Goal: Check status

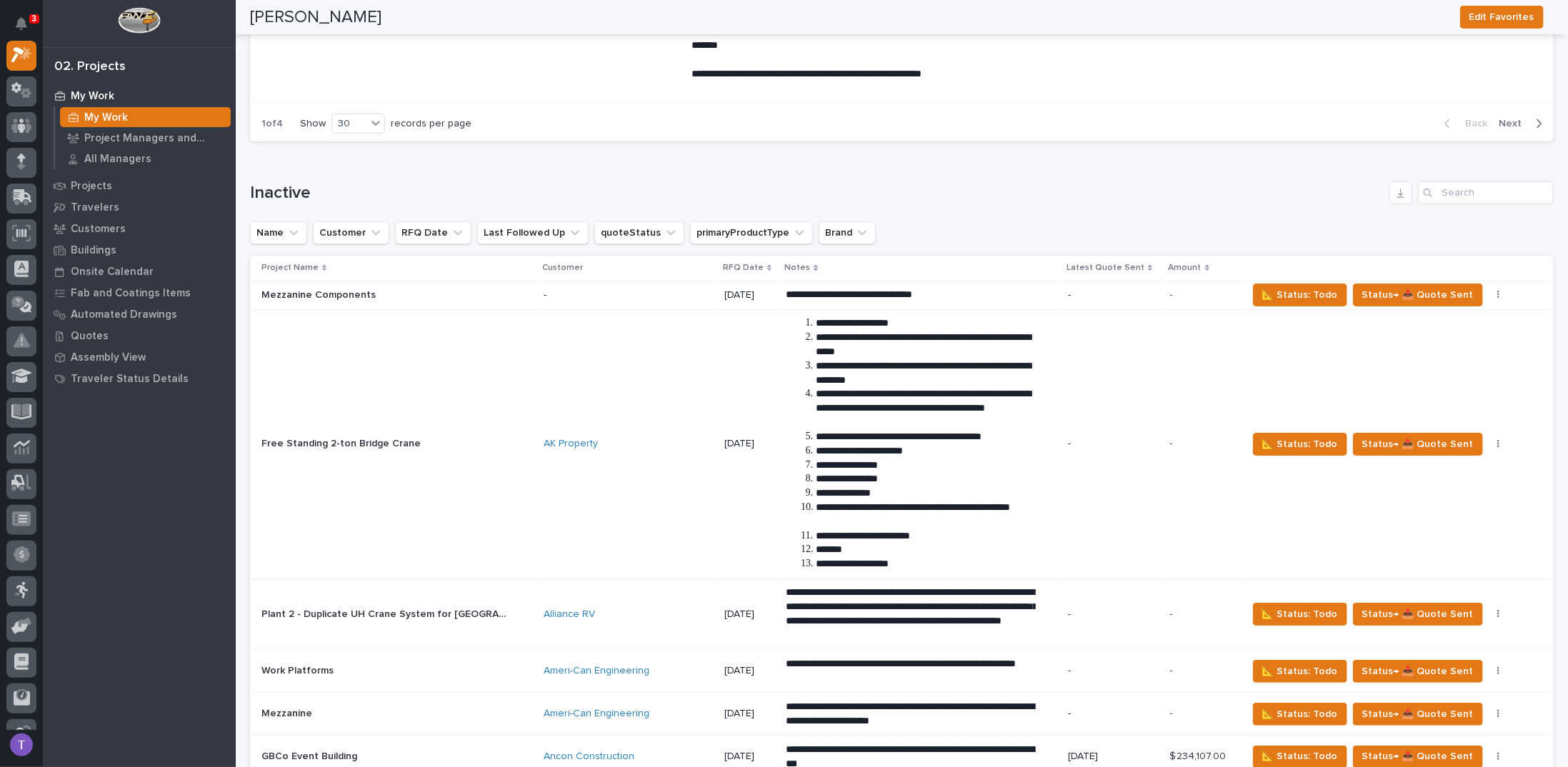
scroll to position [3577, 0]
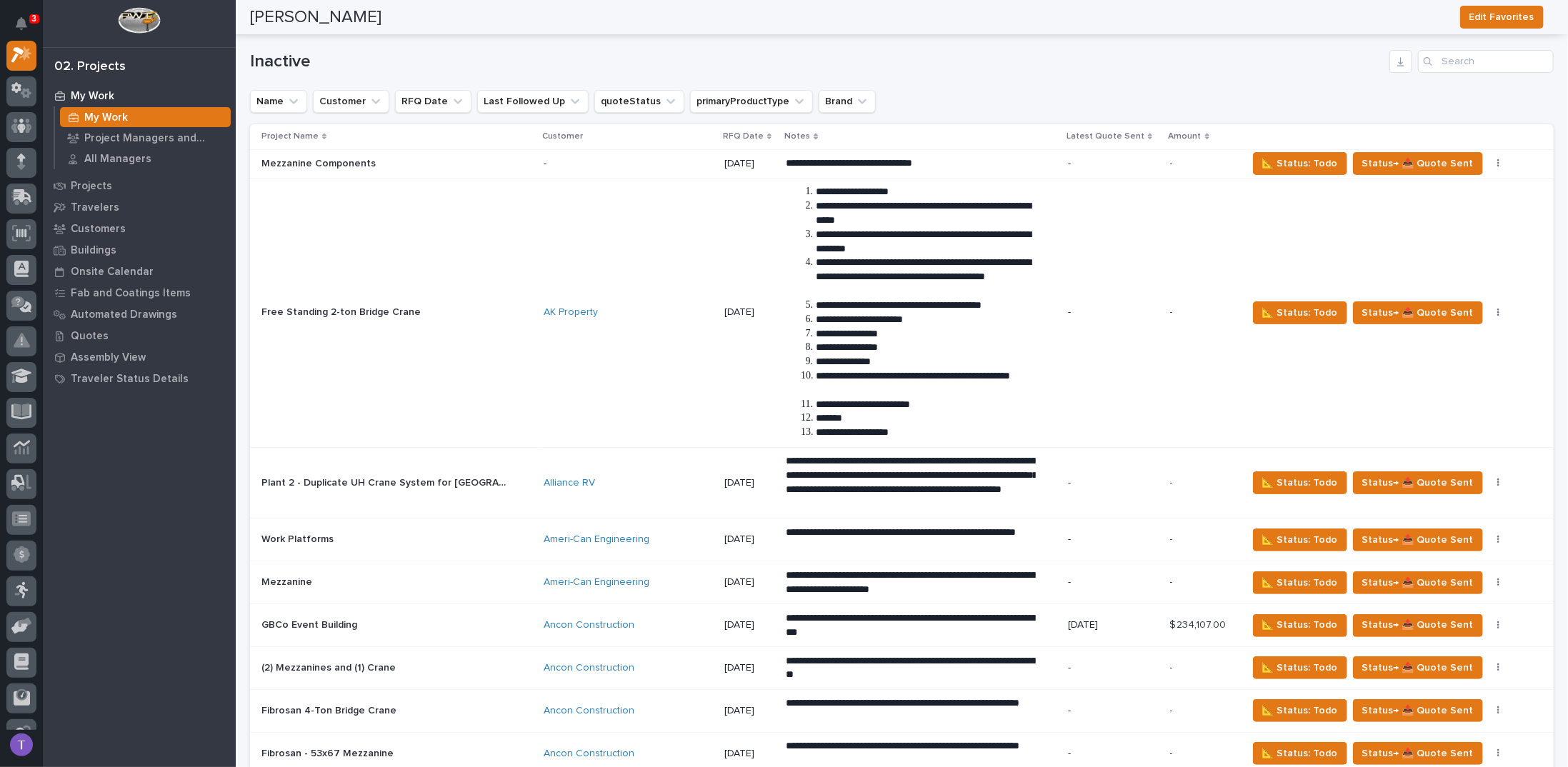
click at [731, 129] on p "RFQ Date" at bounding box center [743, 136] width 41 height 16
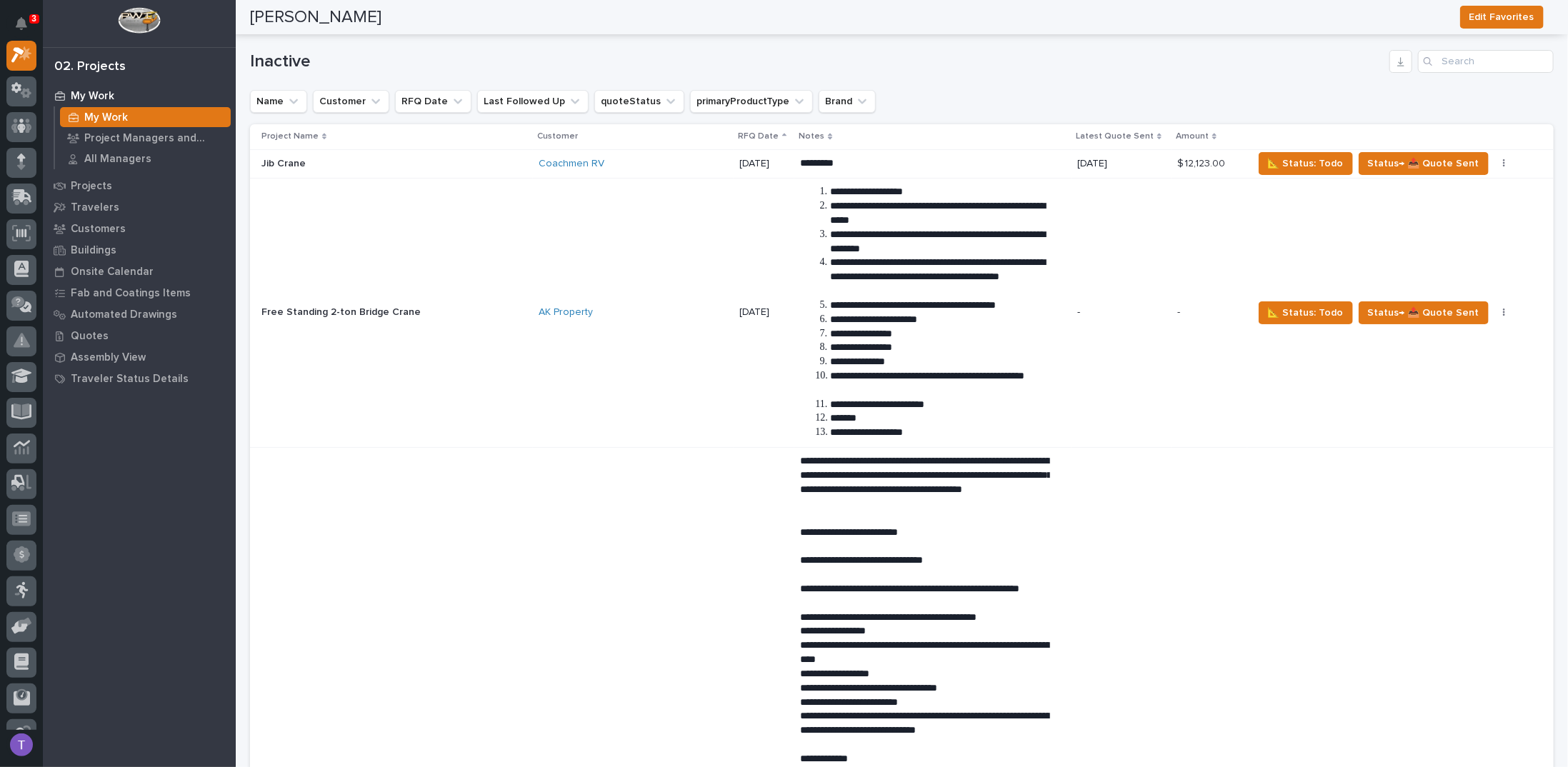
click at [738, 129] on p "RFQ Date" at bounding box center [758, 136] width 41 height 16
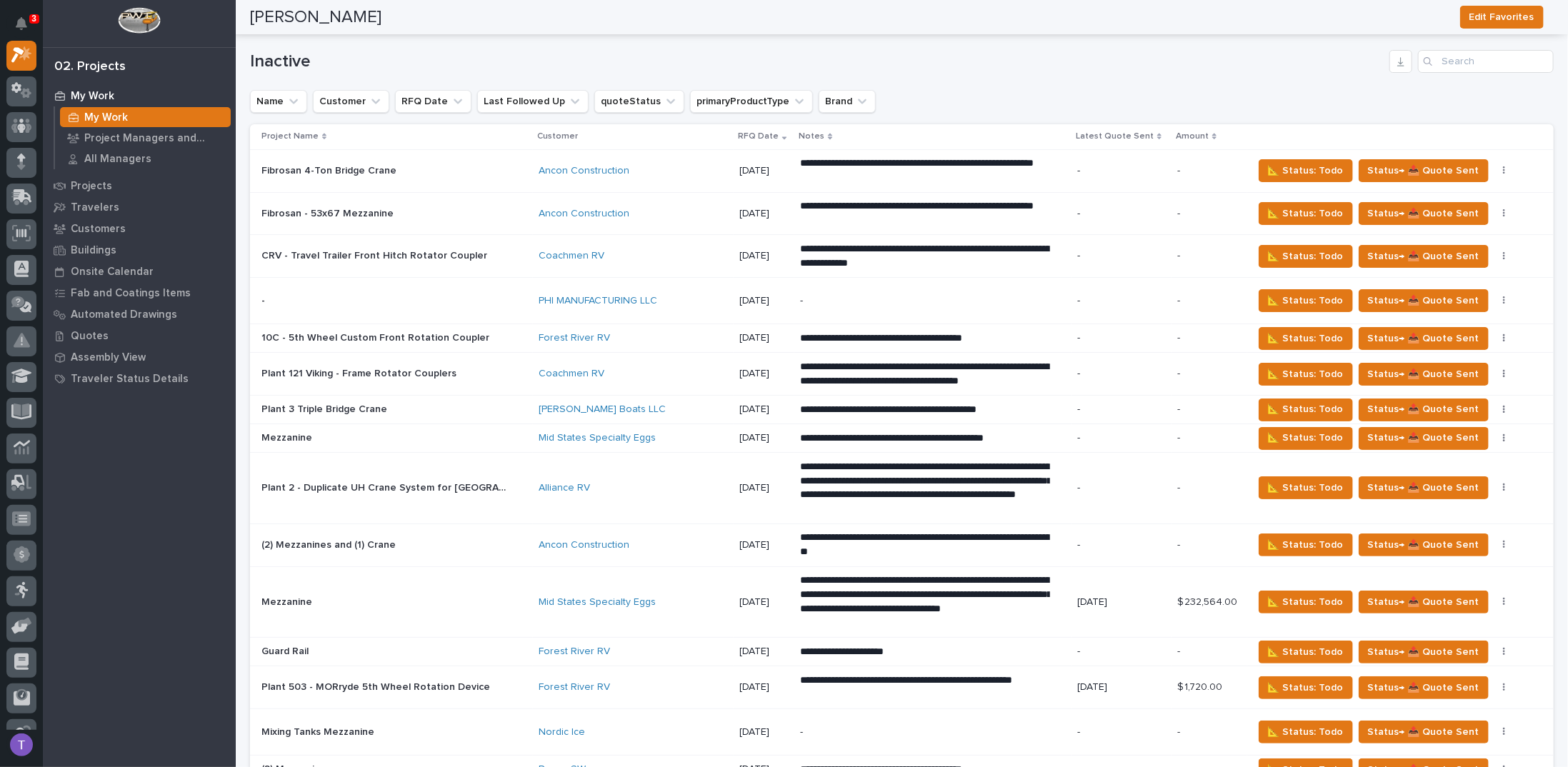
click at [738, 129] on p "RFQ Date" at bounding box center [758, 136] width 41 height 16
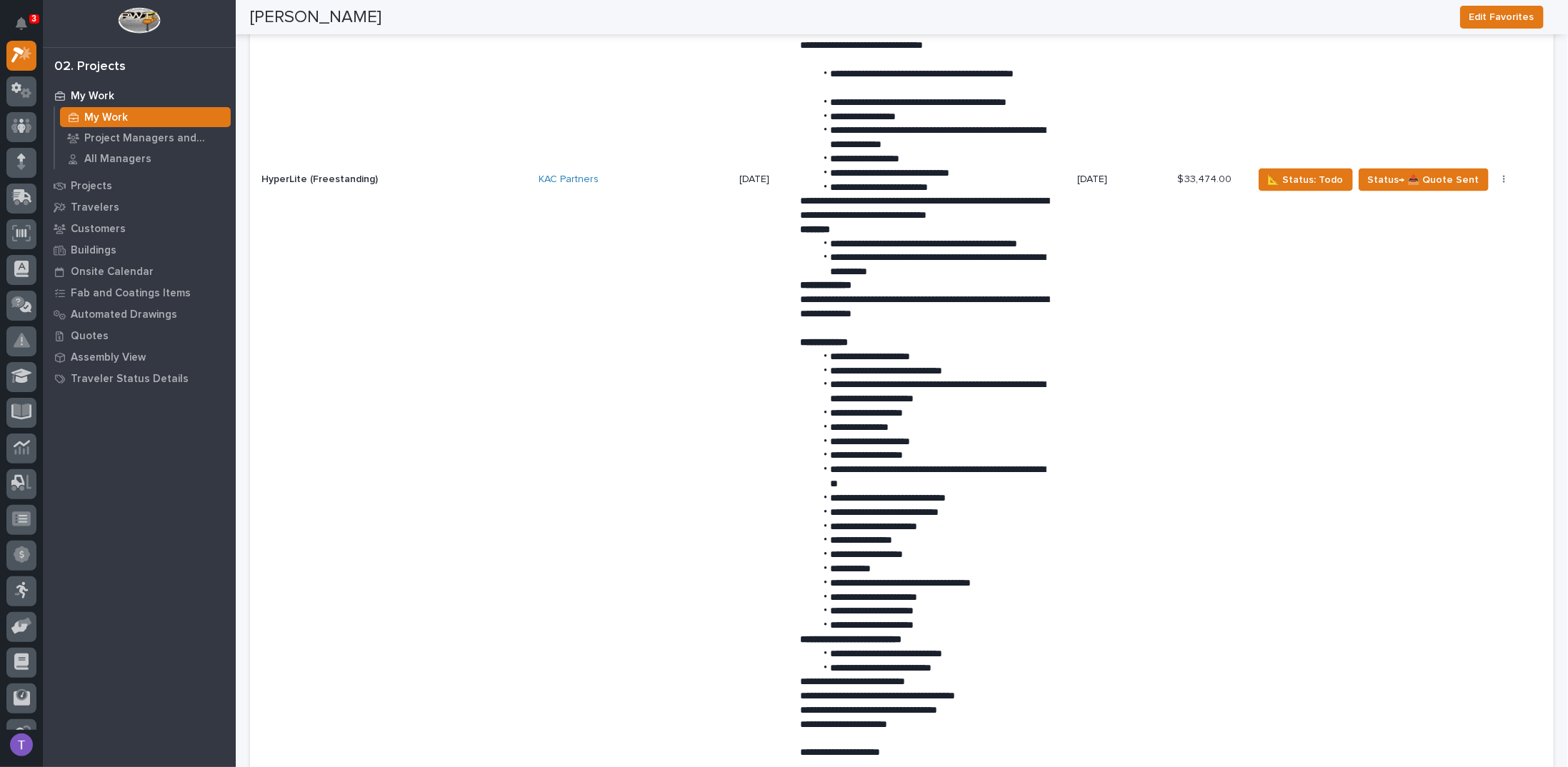
scroll to position [5219, 0]
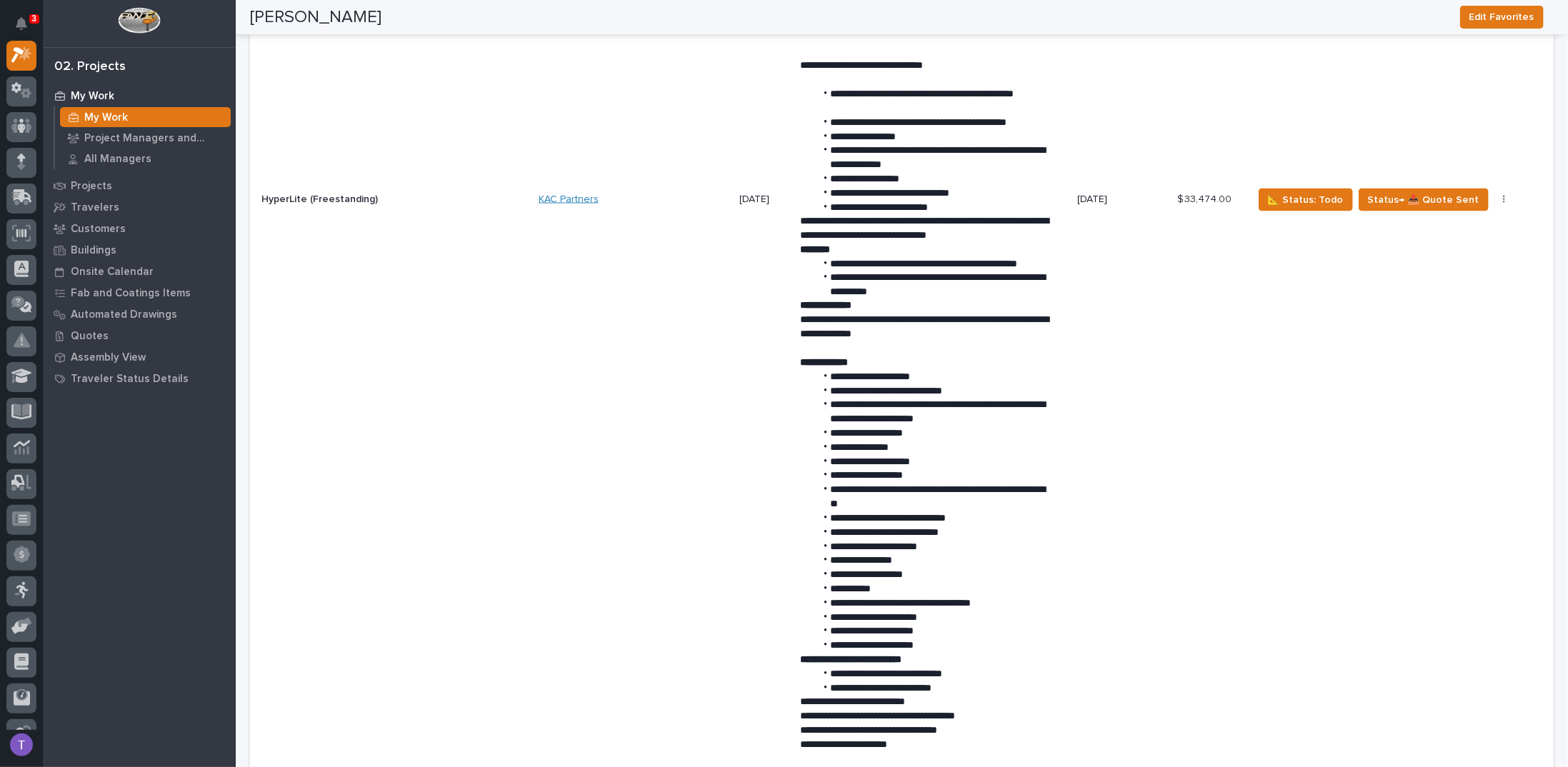
click at [583, 193] on link "KAC Partners" at bounding box center [568, 199] width 60 height 12
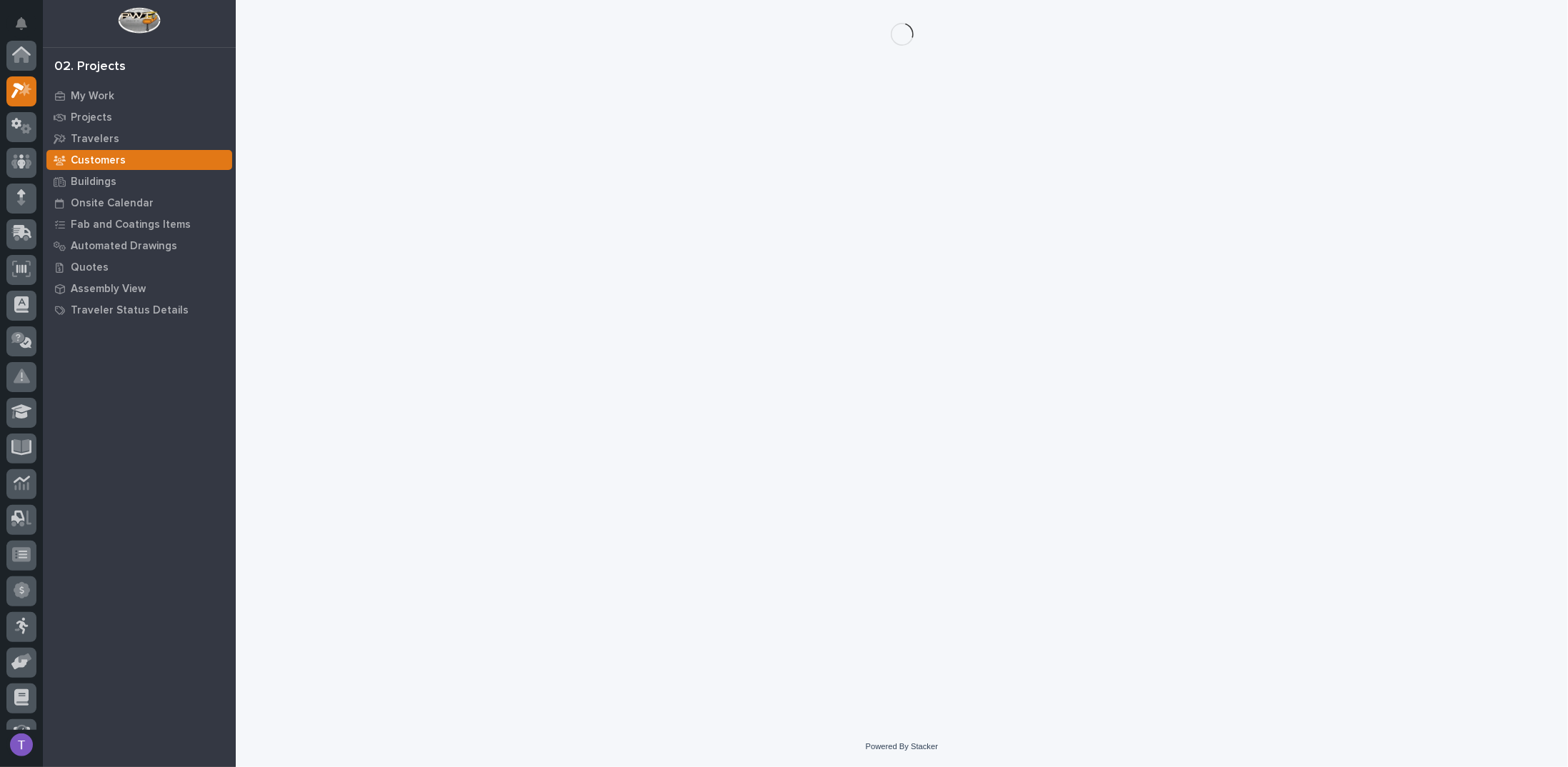
scroll to position [36, 0]
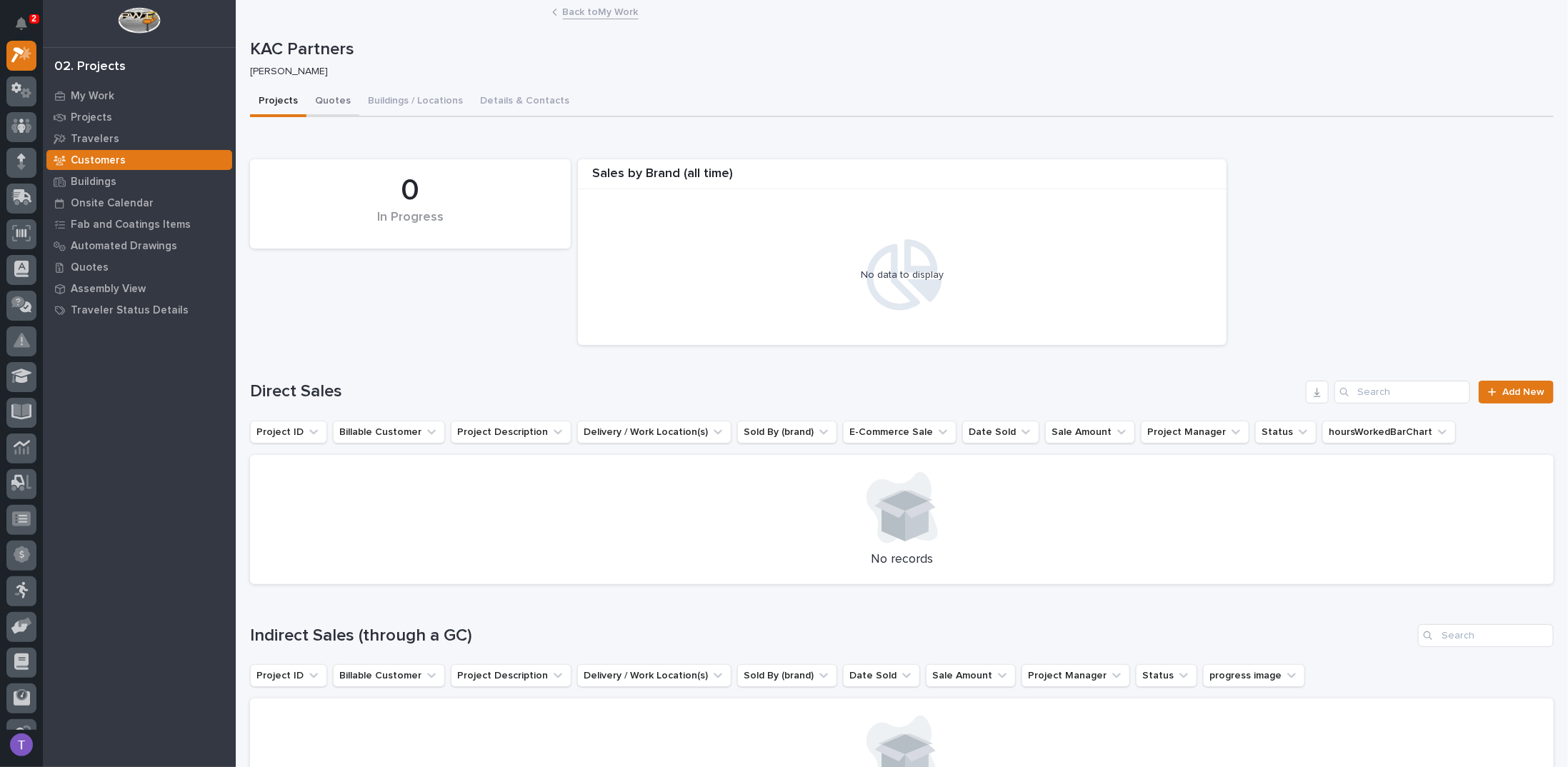
click at [328, 97] on button "Quotes" at bounding box center [333, 102] width 53 height 30
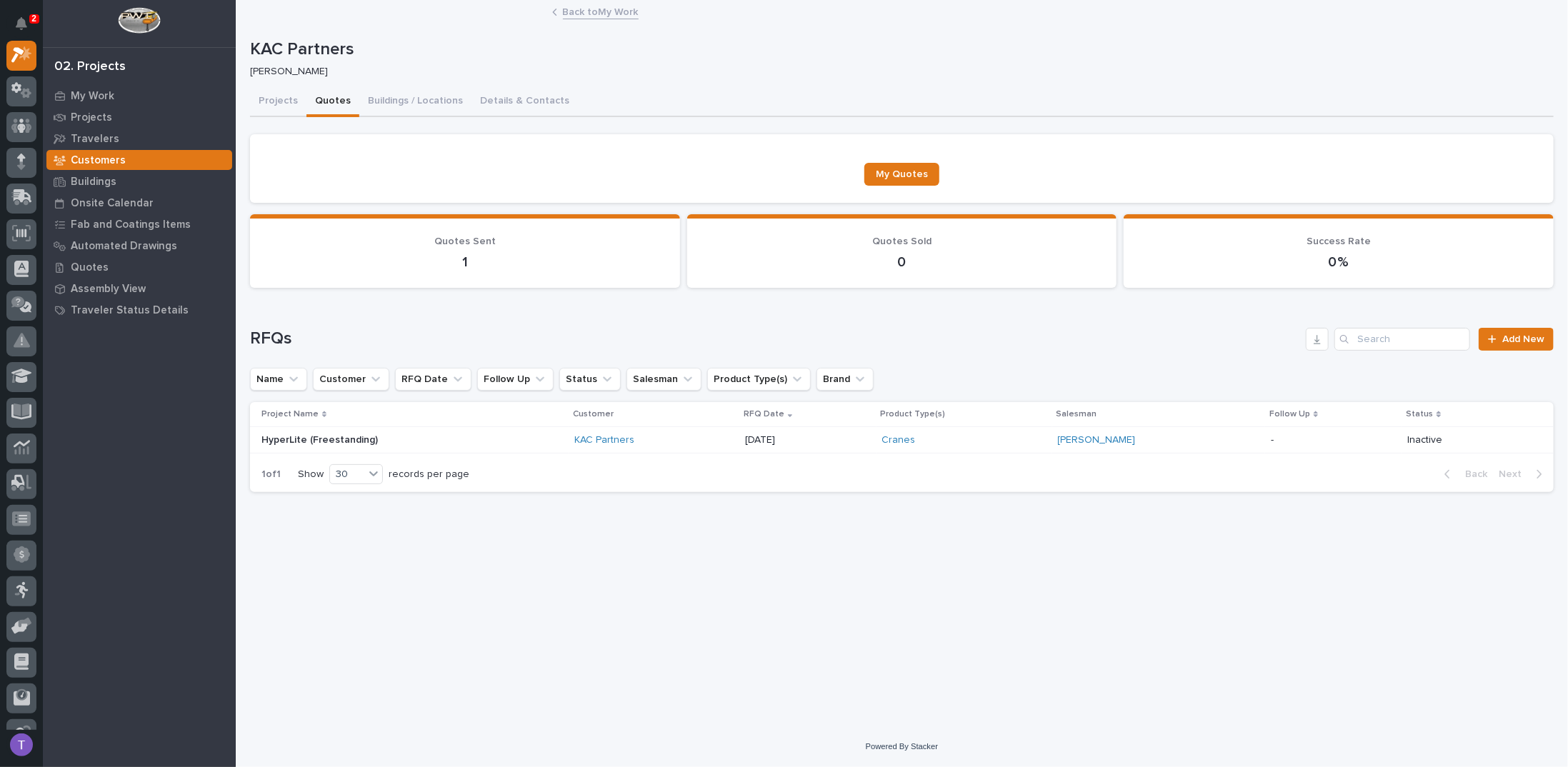
click at [333, 440] on p "HyperLite (Freestanding)" at bounding box center [321, 438] width 119 height 15
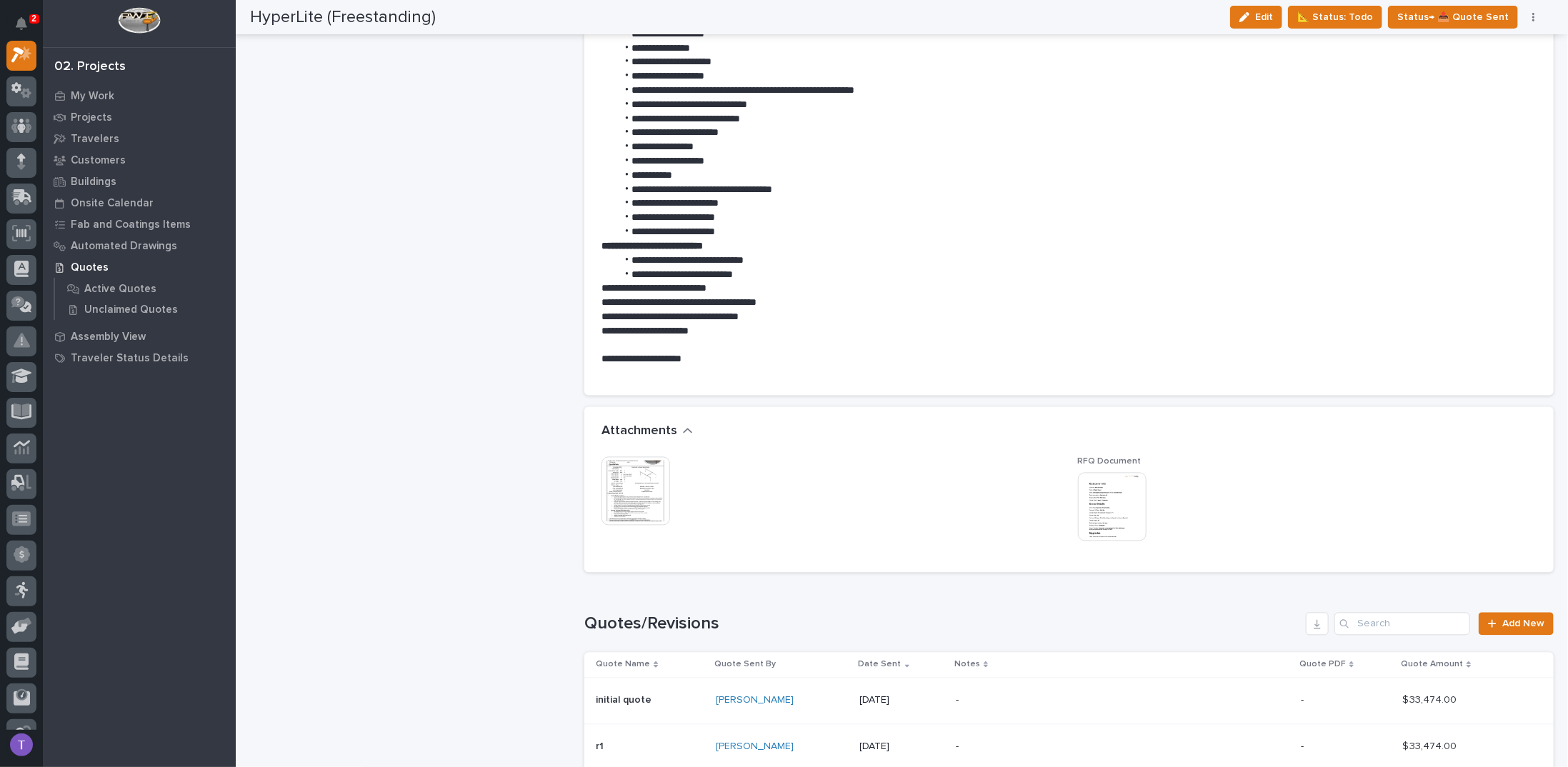
scroll to position [1999, 0]
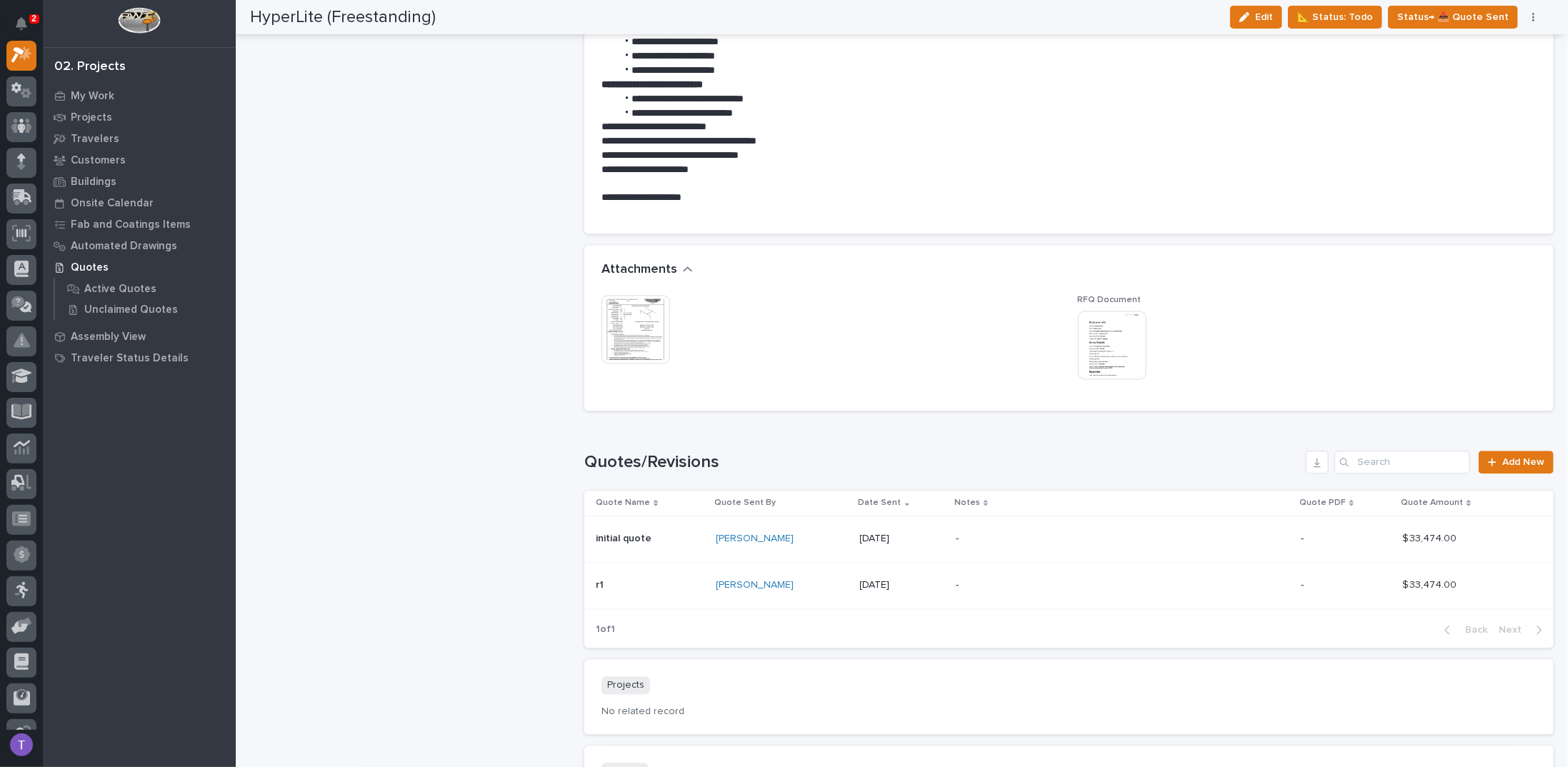
click at [634, 323] on img at bounding box center [636, 329] width 68 height 68
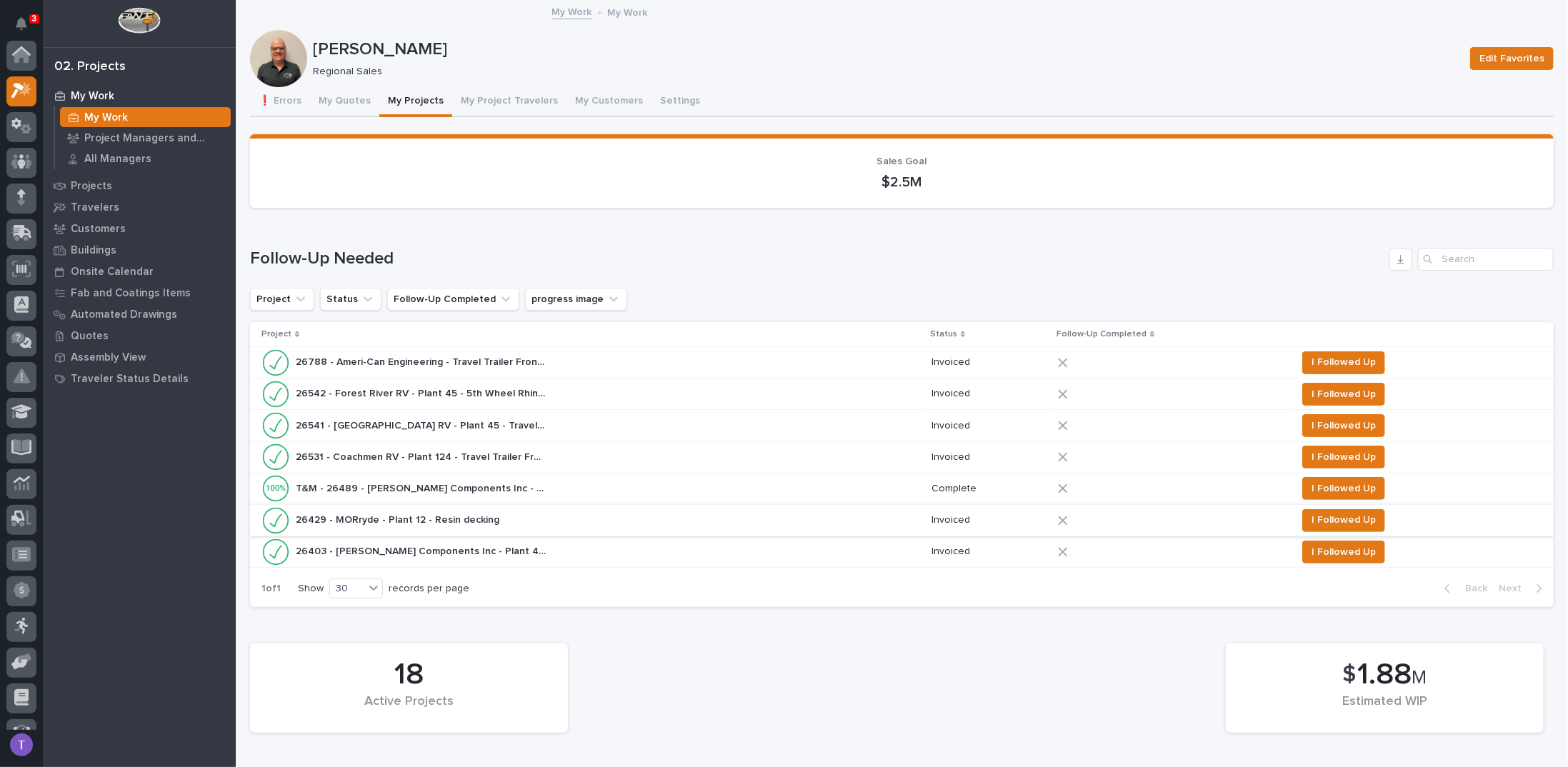
scroll to position [36, 0]
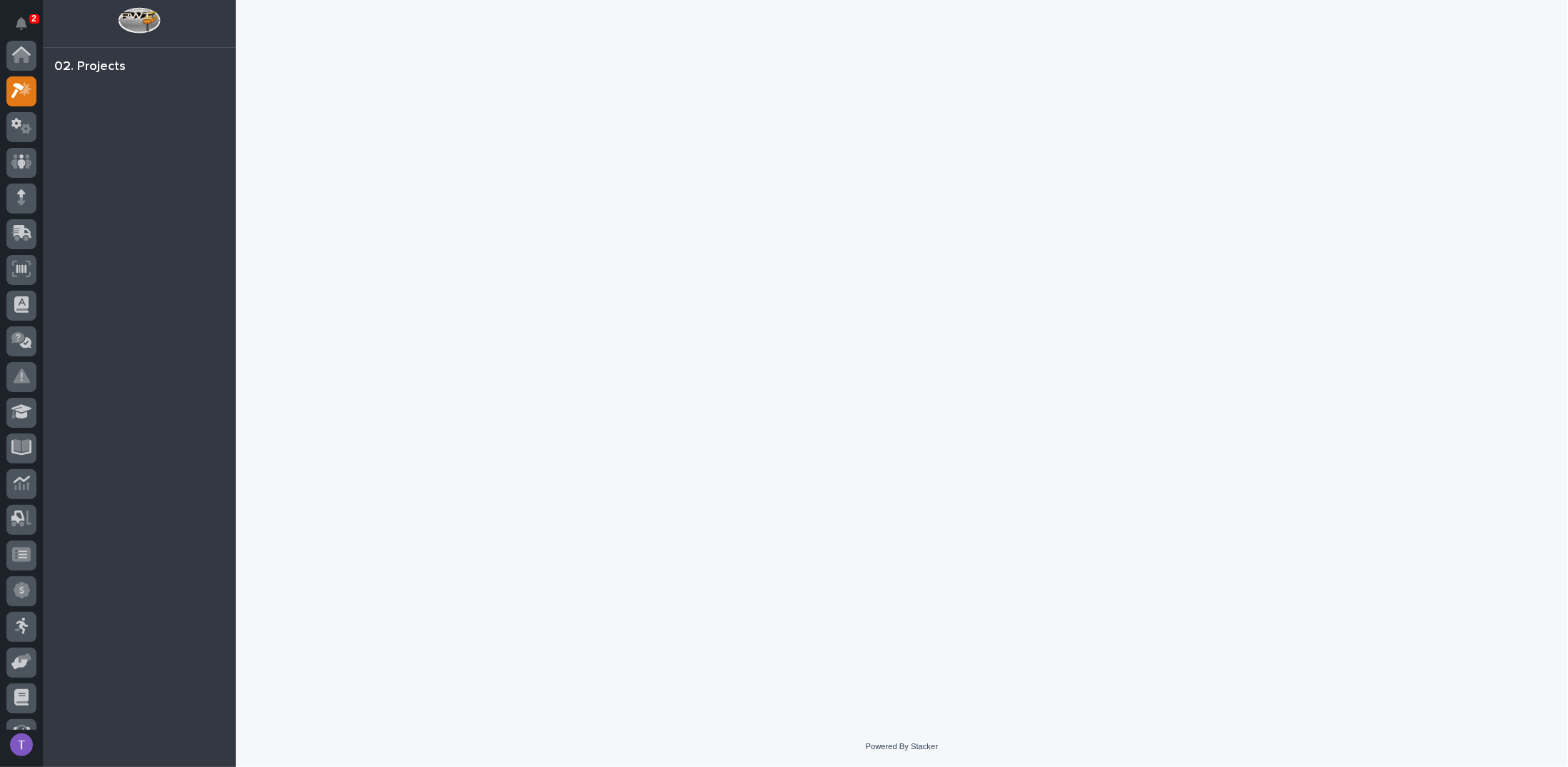
scroll to position [36, 0]
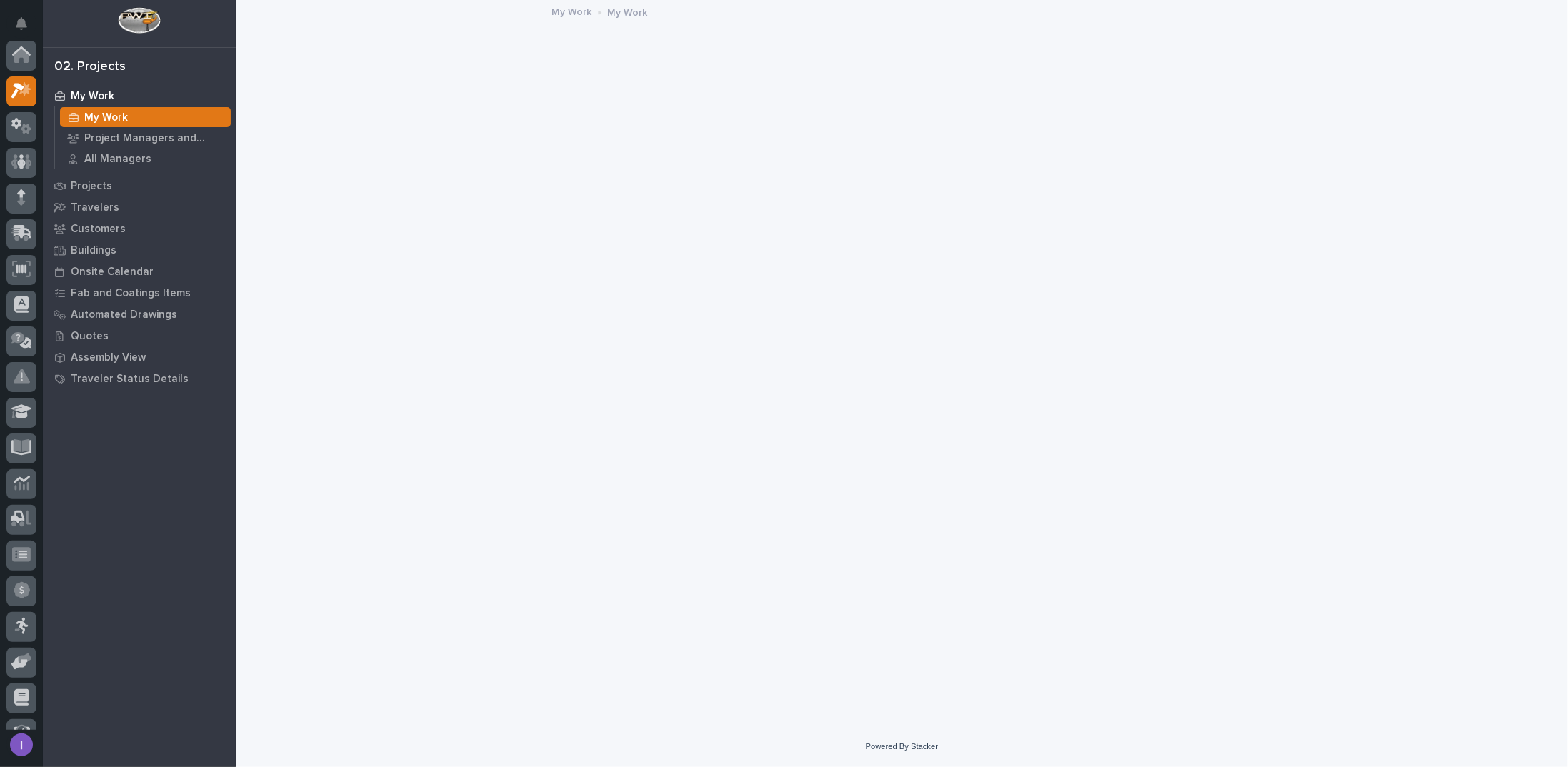
scroll to position [36, 0]
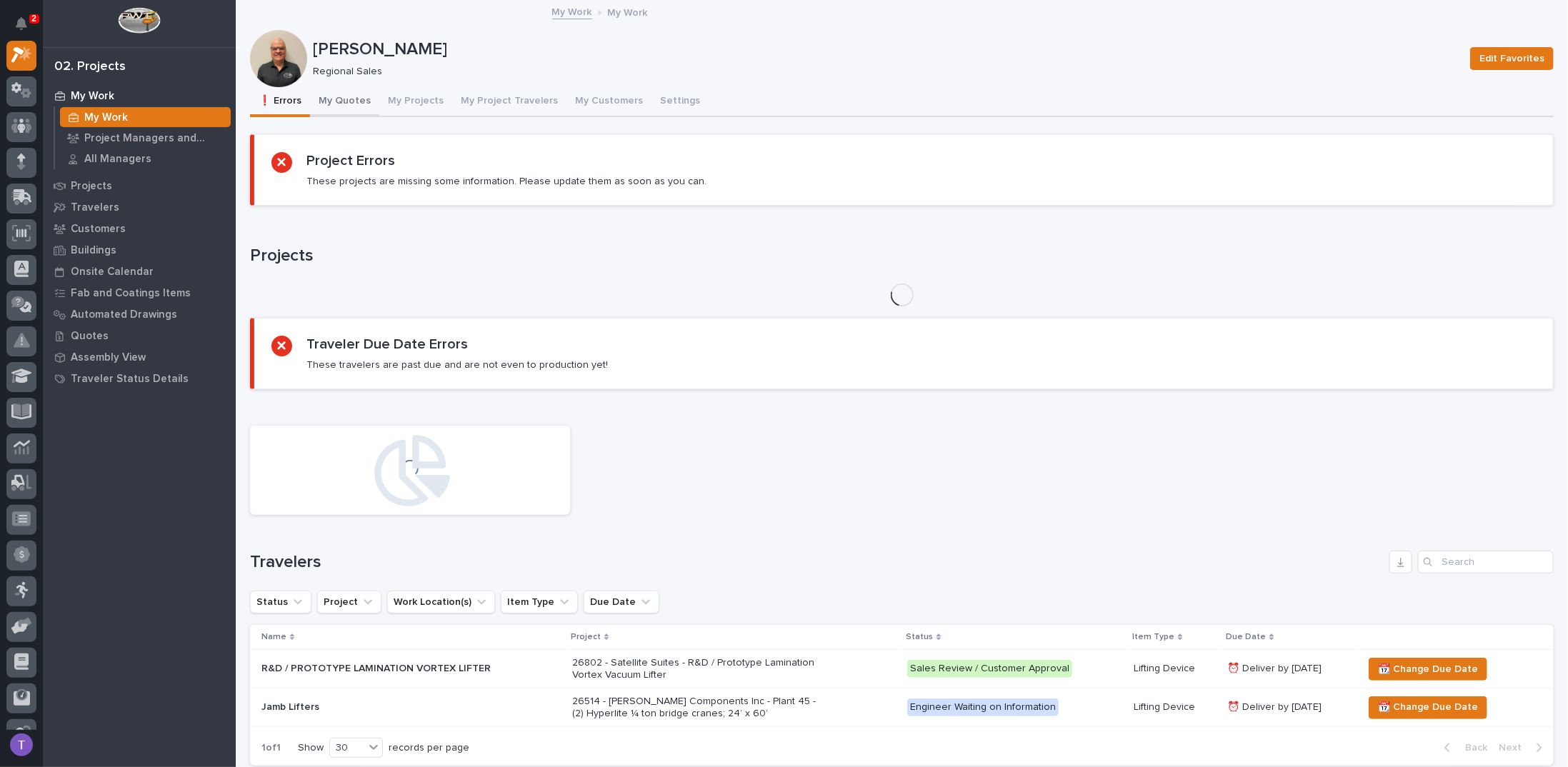
click at [338, 99] on button "My Quotes" at bounding box center [344, 102] width 69 height 30
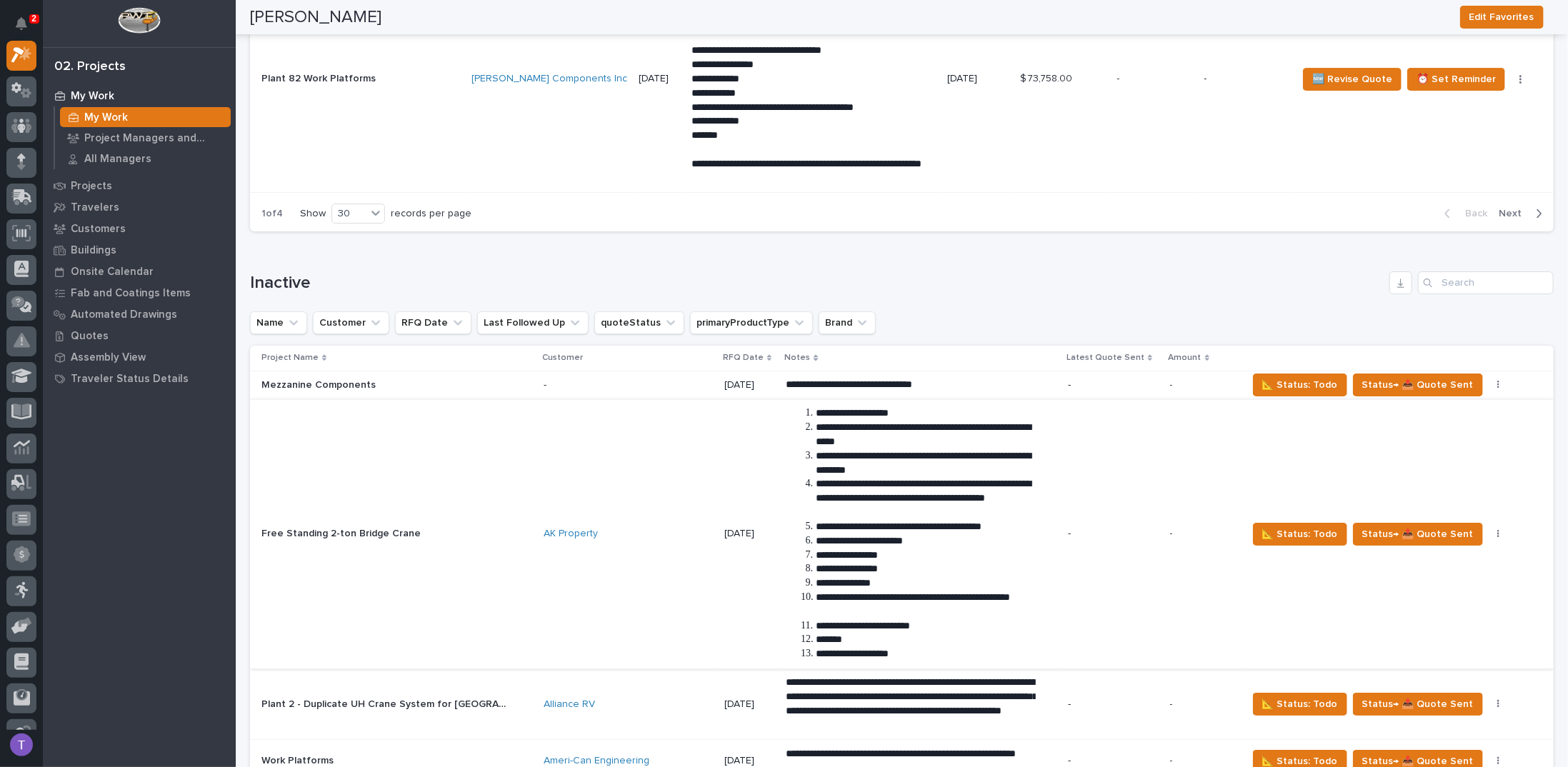
scroll to position [3354, 0]
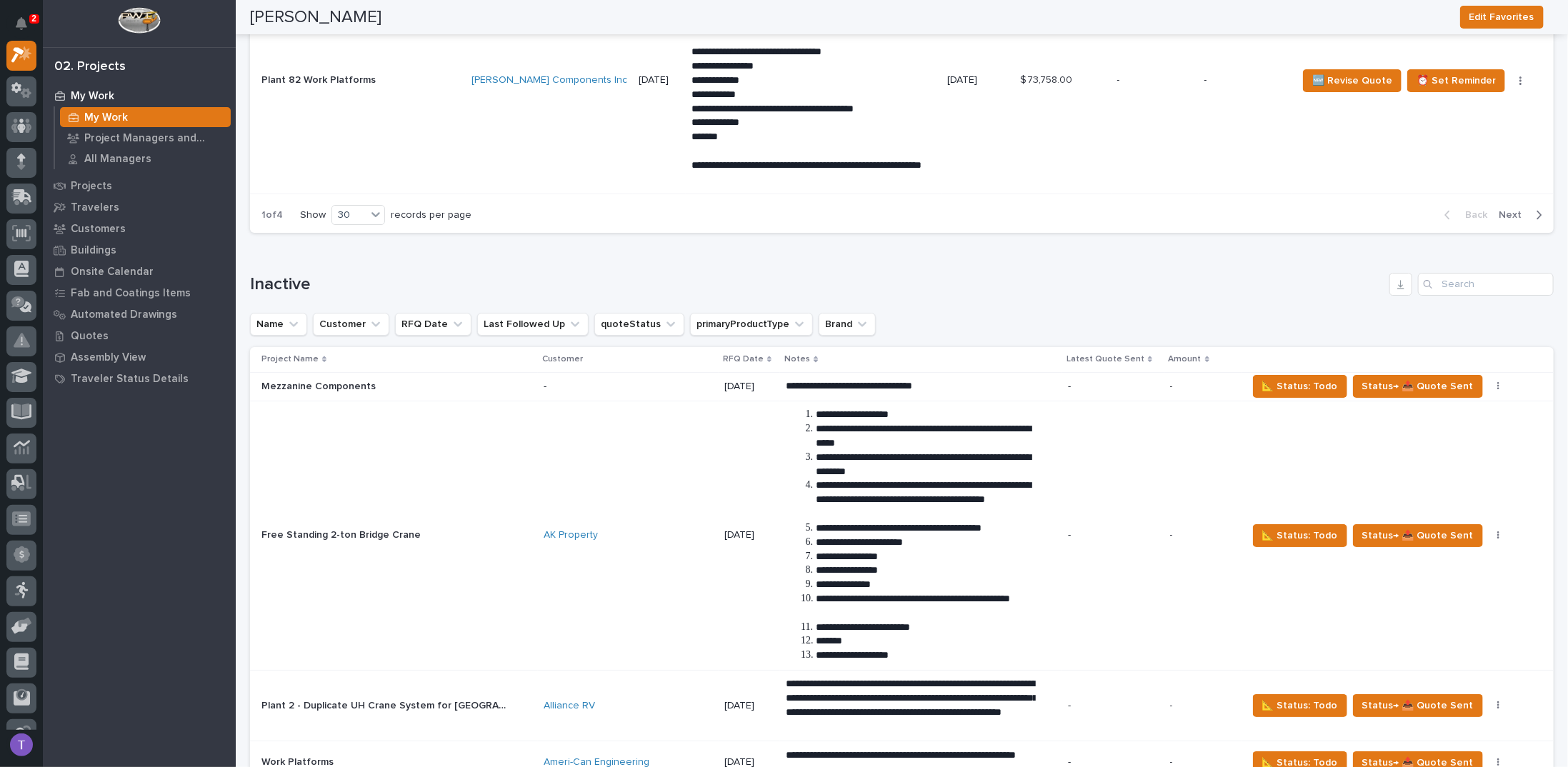
click at [725, 351] on p "RFQ Date" at bounding box center [743, 358] width 41 height 16
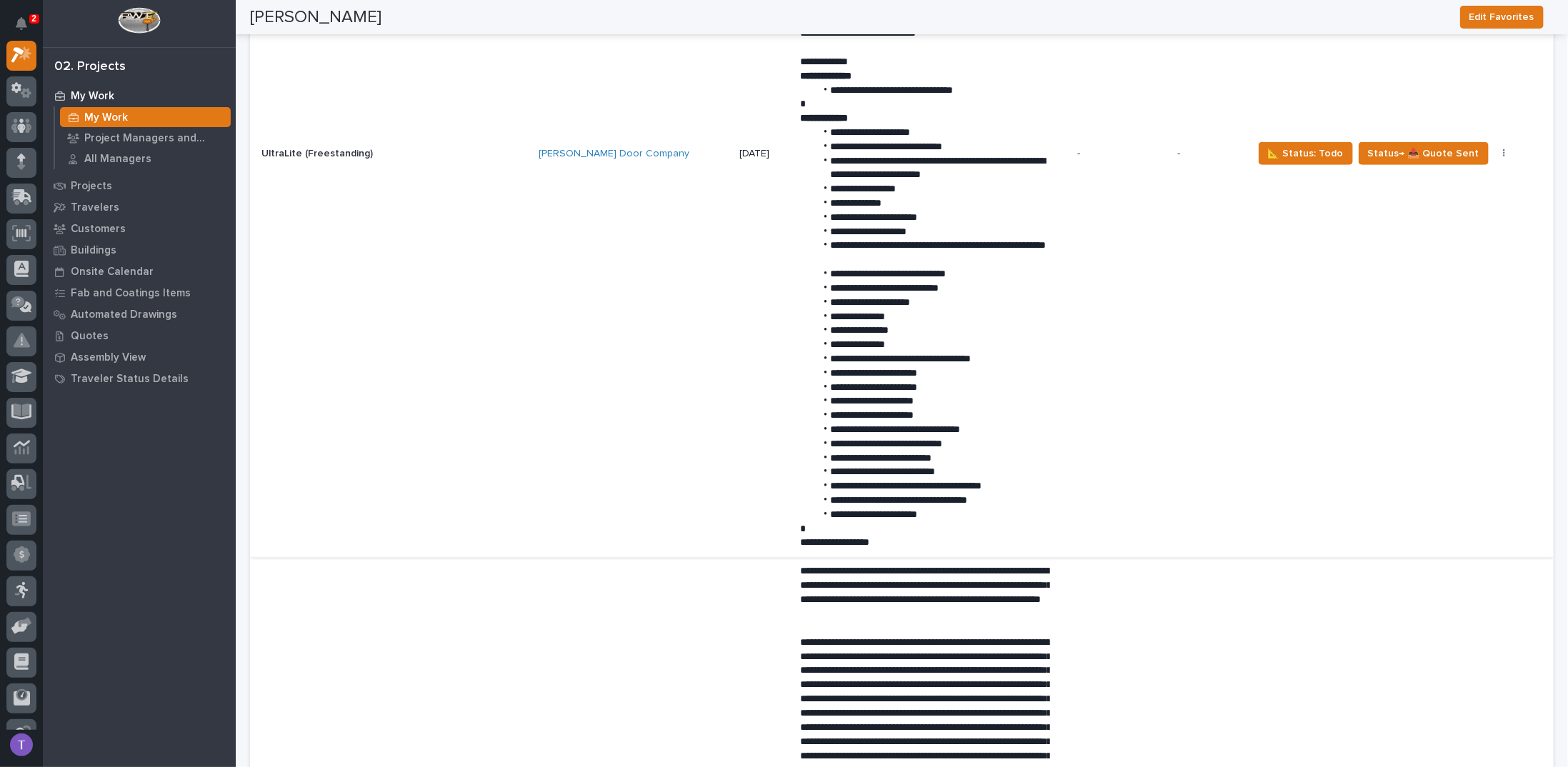
scroll to position [4282, 0]
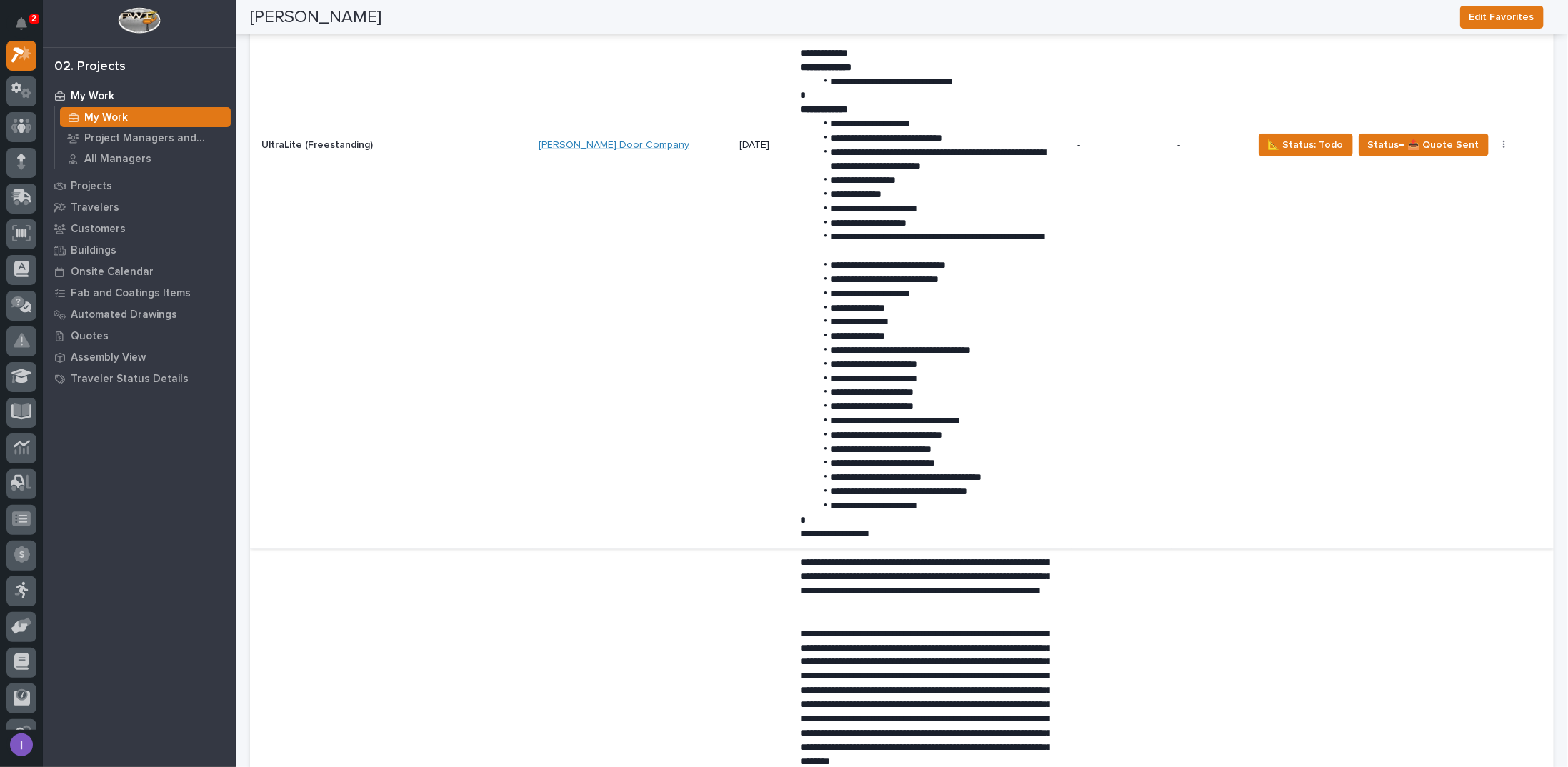
click at [592, 139] on link "[PERSON_NAME] Door Company" at bounding box center [614, 145] width 151 height 12
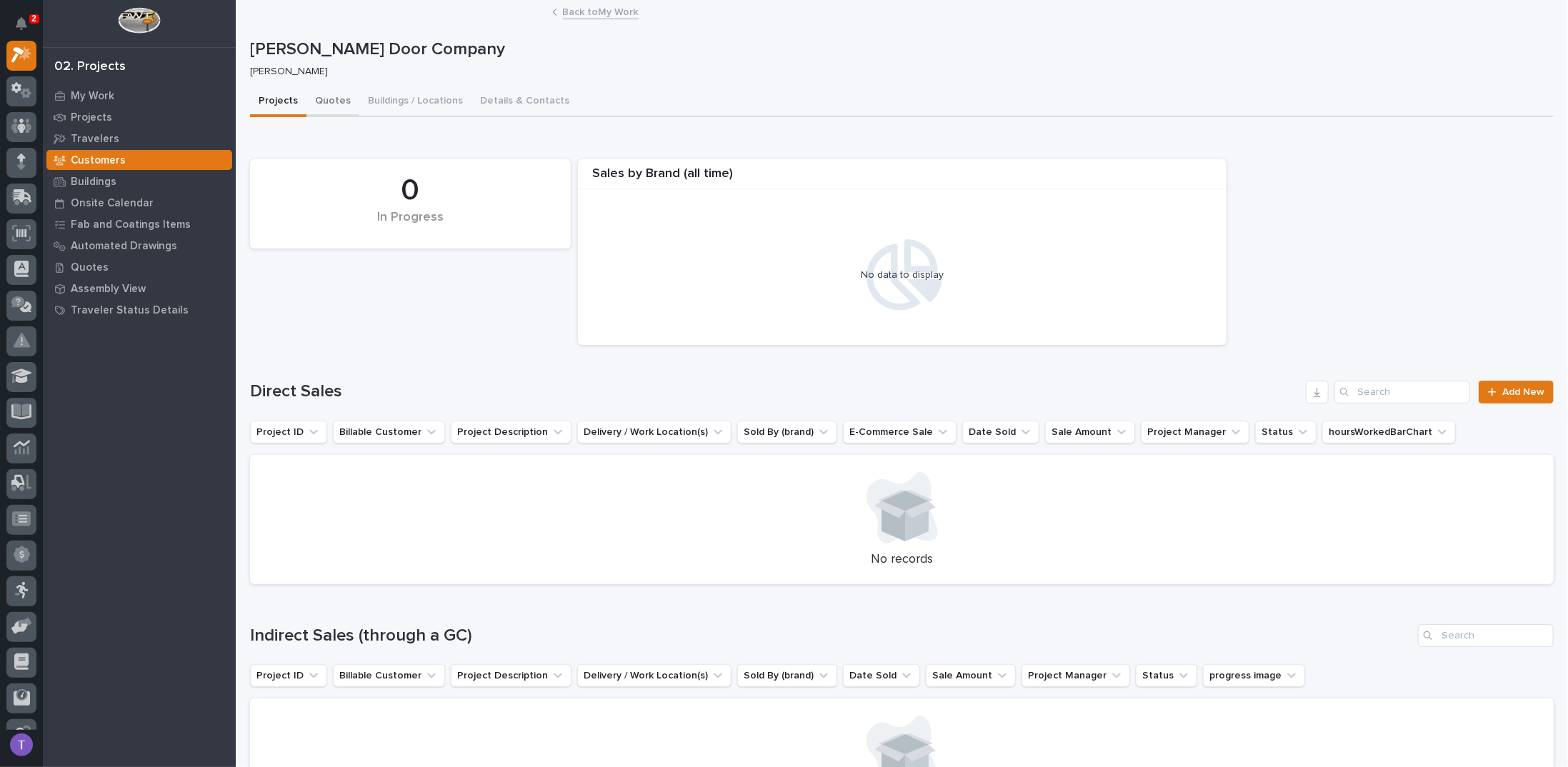
click at [324, 103] on button "Quotes" at bounding box center [333, 102] width 53 height 30
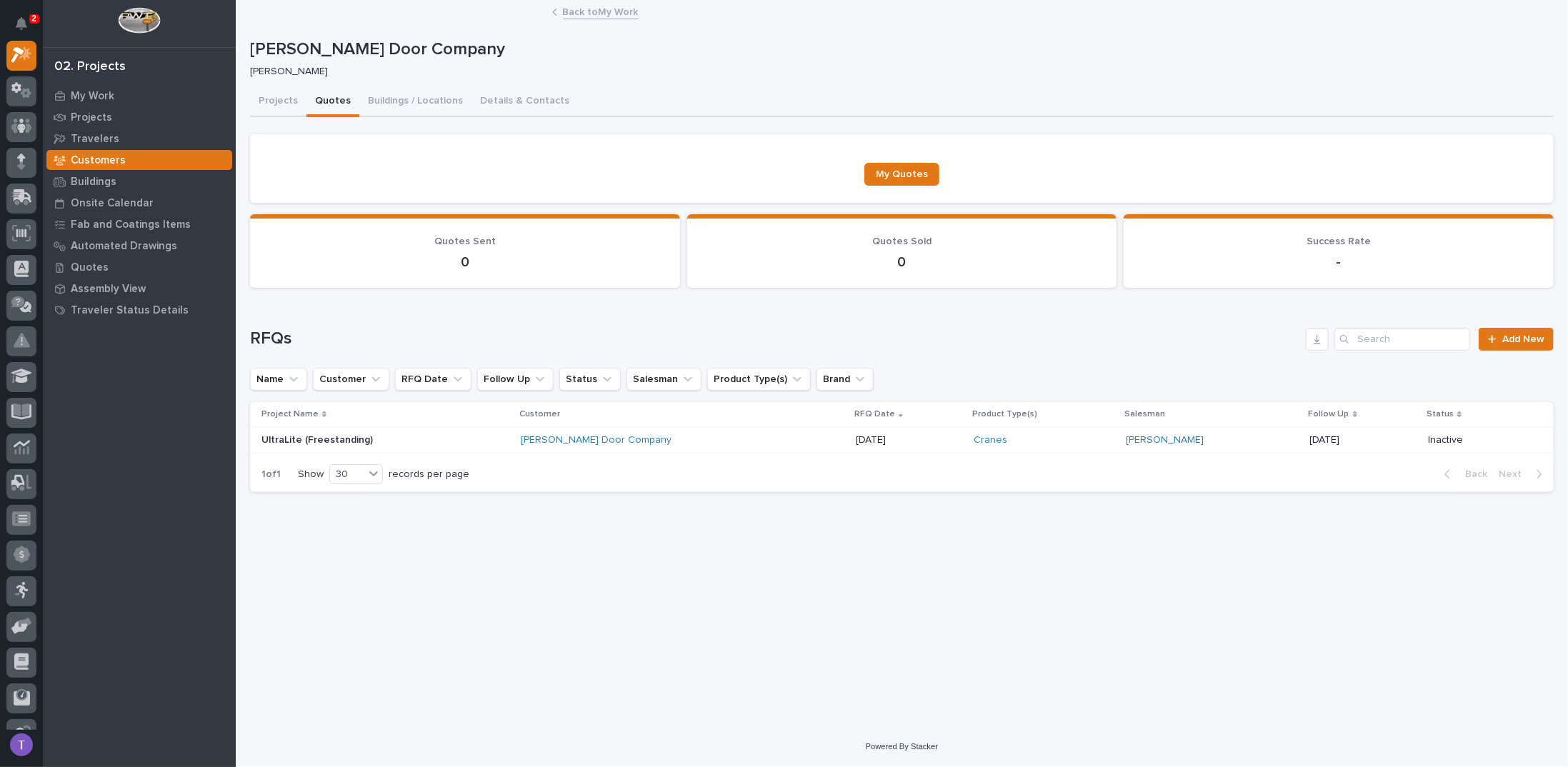
click at [347, 434] on p "UltraLite (Freestanding)" at bounding box center [319, 438] width 114 height 15
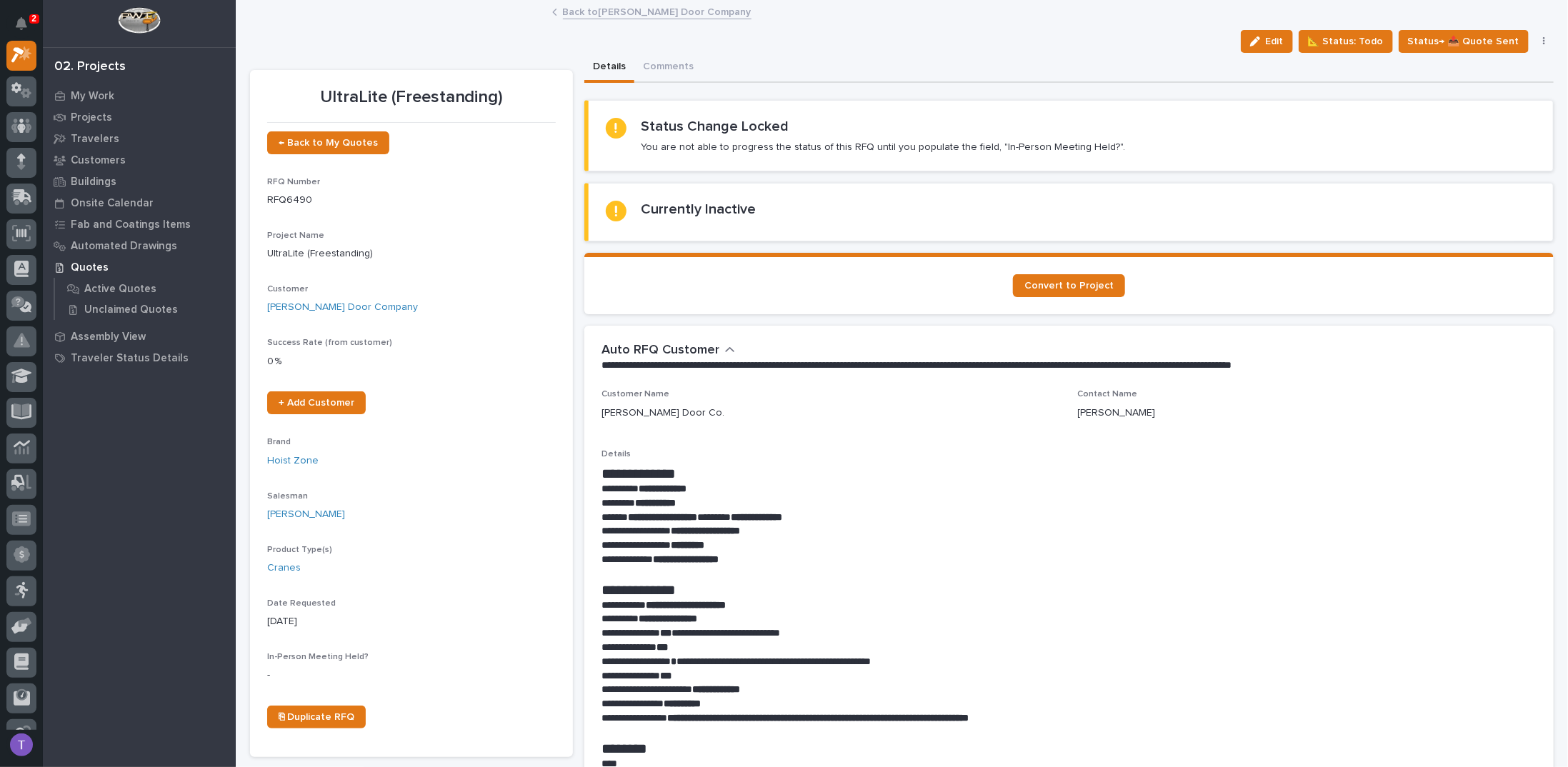
click at [568, 8] on link "Back to Haas Door Company" at bounding box center [657, 11] width 189 height 17
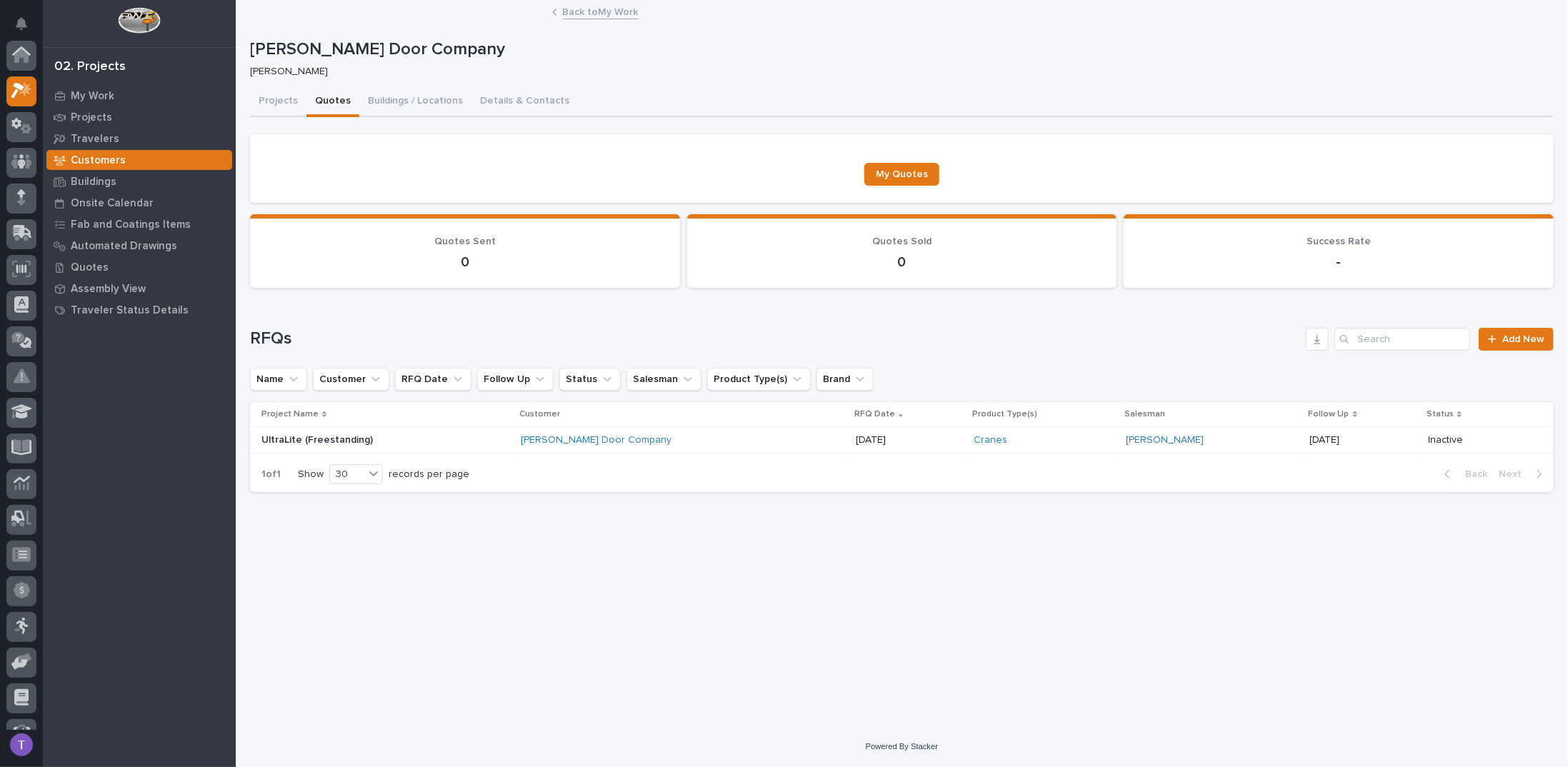
scroll to position [36, 0]
click at [568, 8] on link "Back to My Work" at bounding box center [601, 11] width 76 height 17
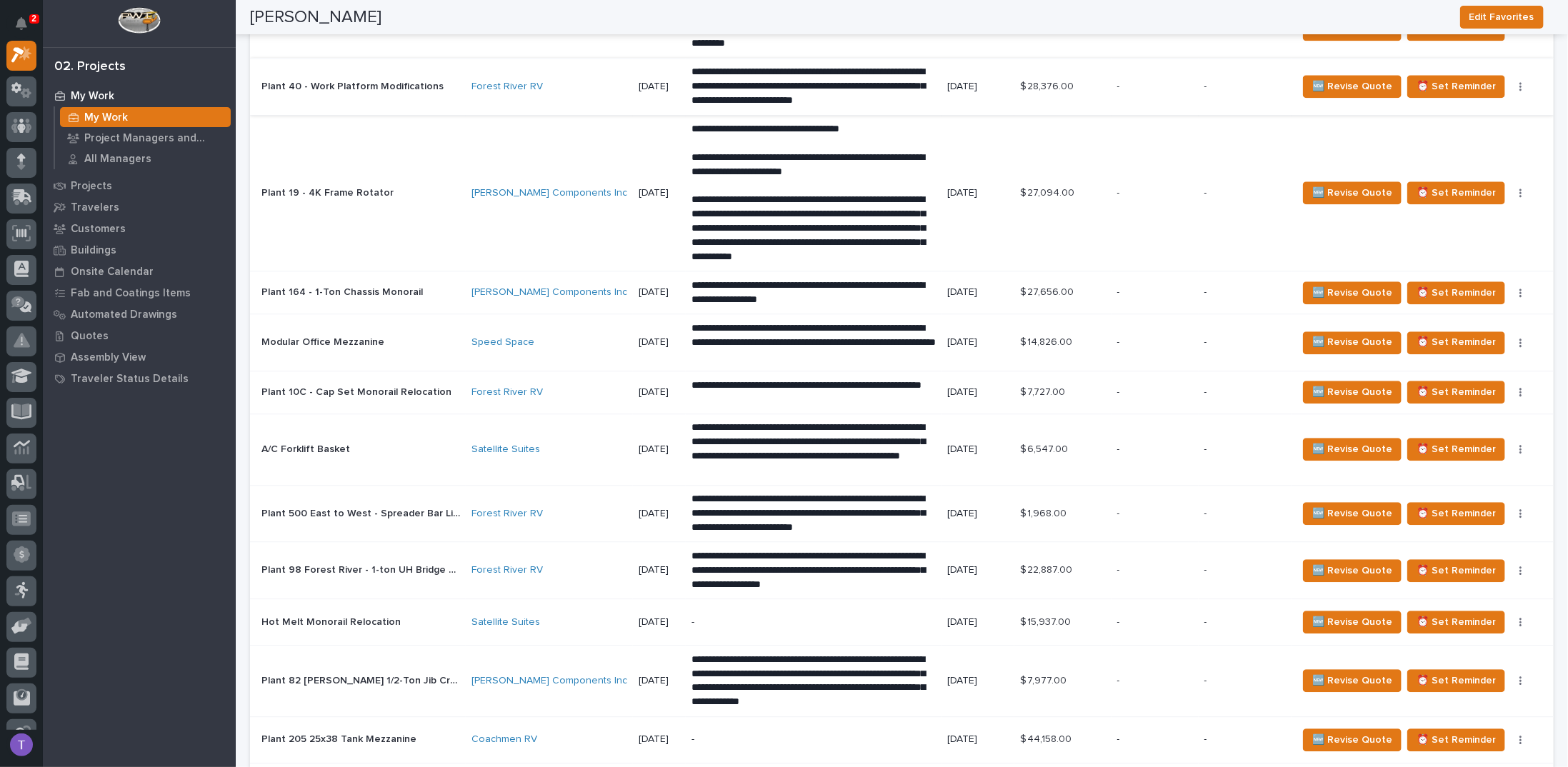
scroll to position [2926, 0]
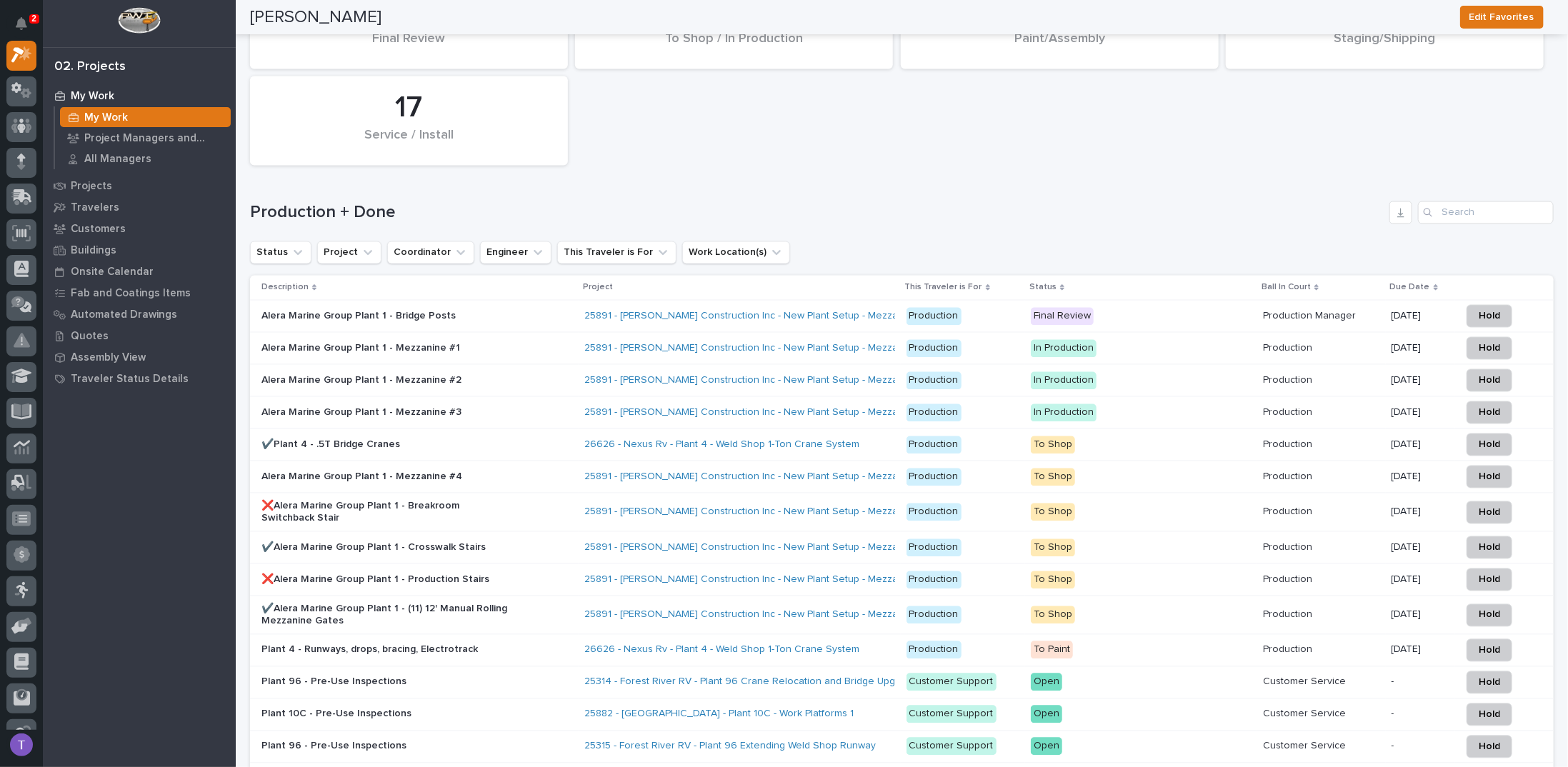
scroll to position [1784, 0]
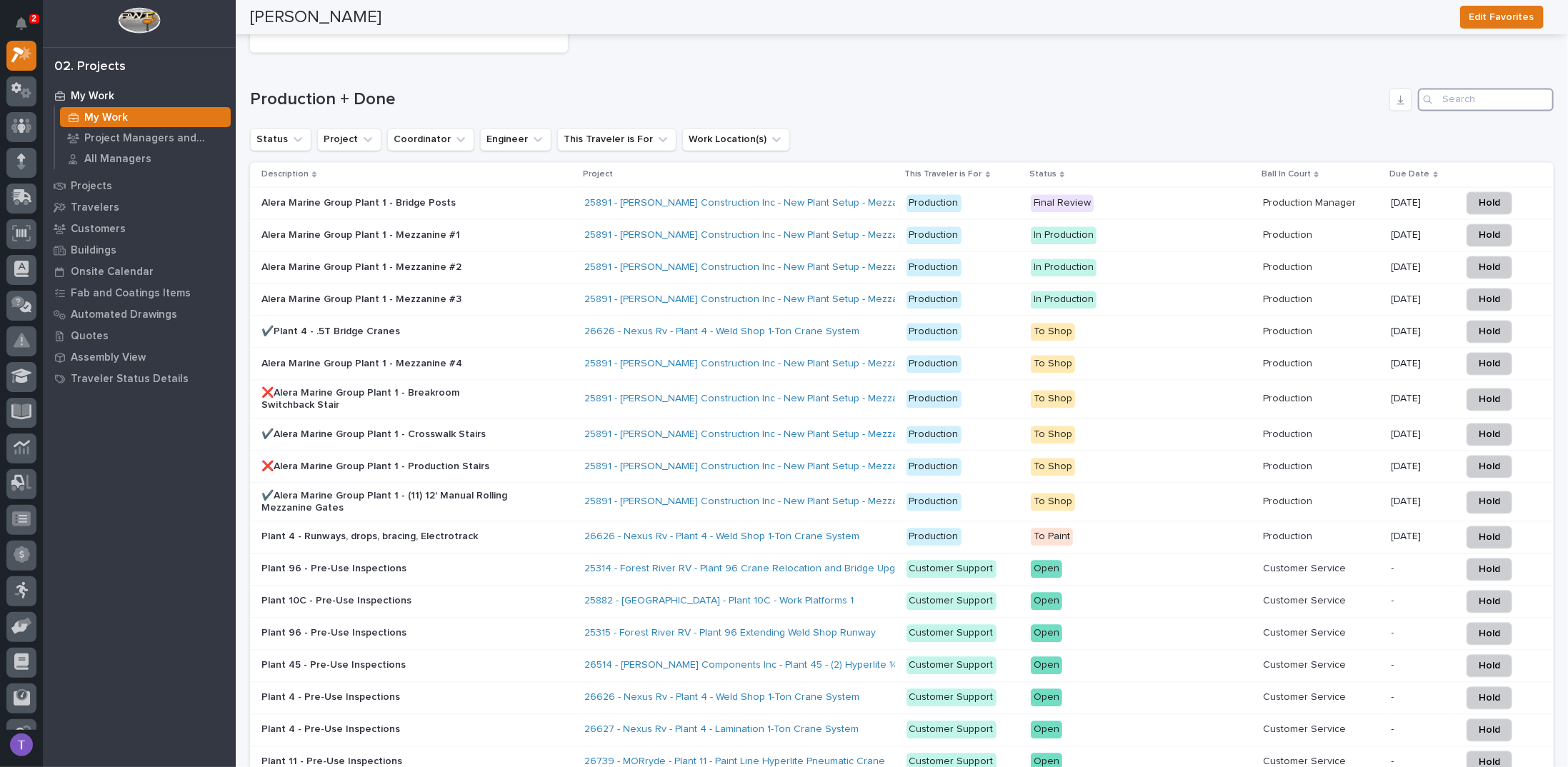
click at [1434, 88] on input "Search" at bounding box center [1485, 99] width 135 height 23
type input "25675"
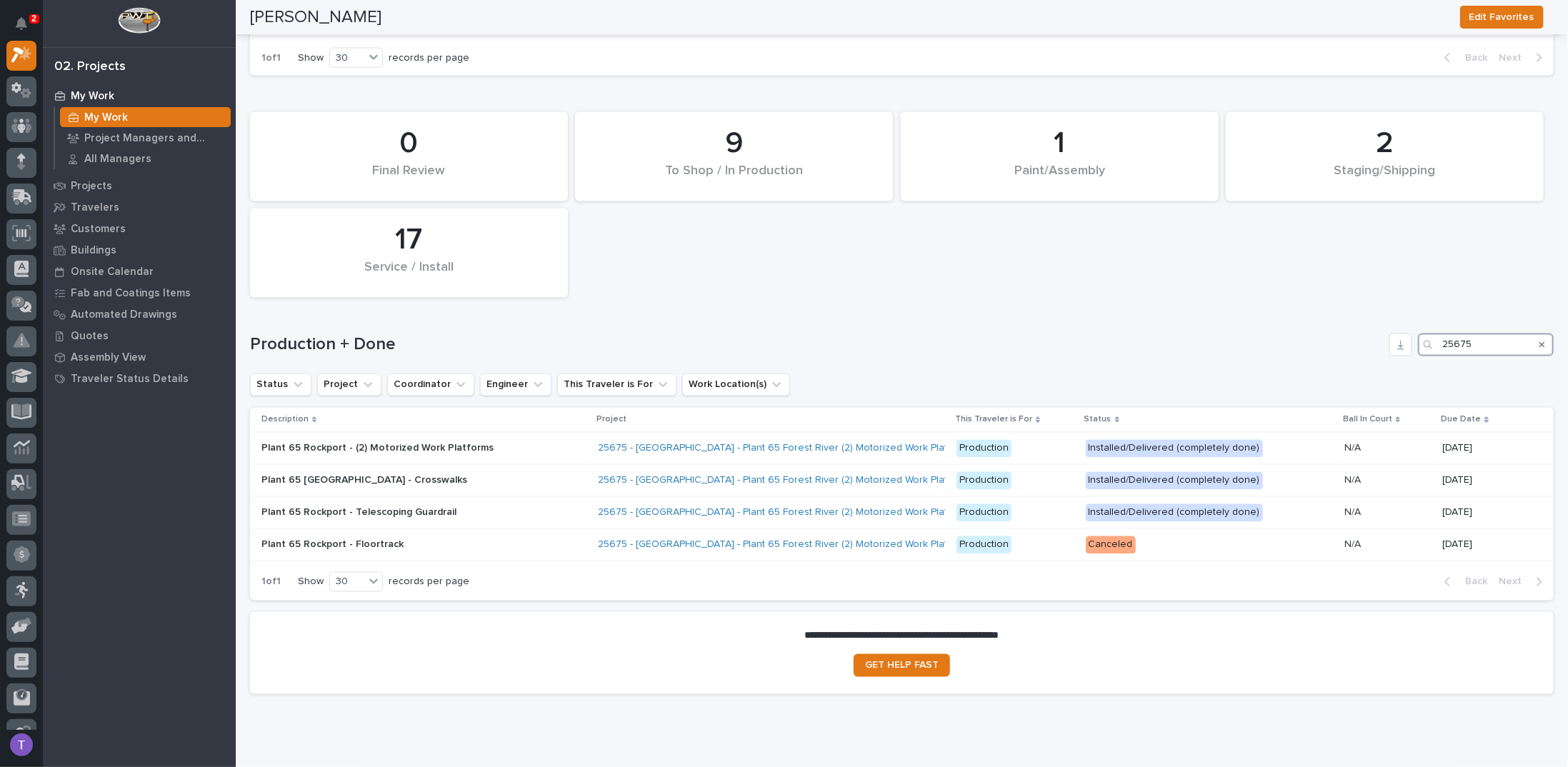
scroll to position [1573, 0]
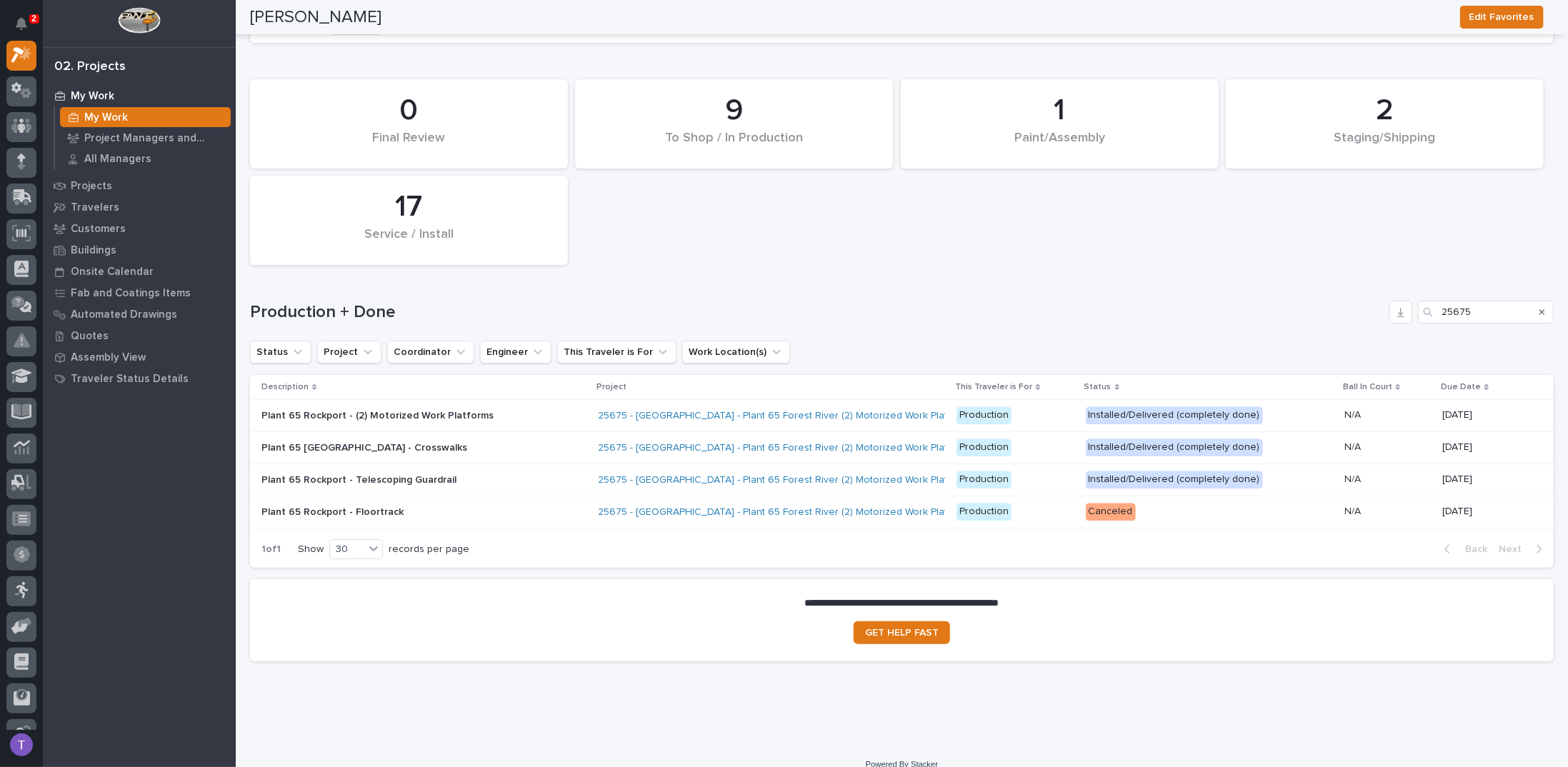
click at [403, 410] on p "Plant 65 Rockport - (2) Motorized Work Platforms" at bounding box center [386, 415] width 250 height 12
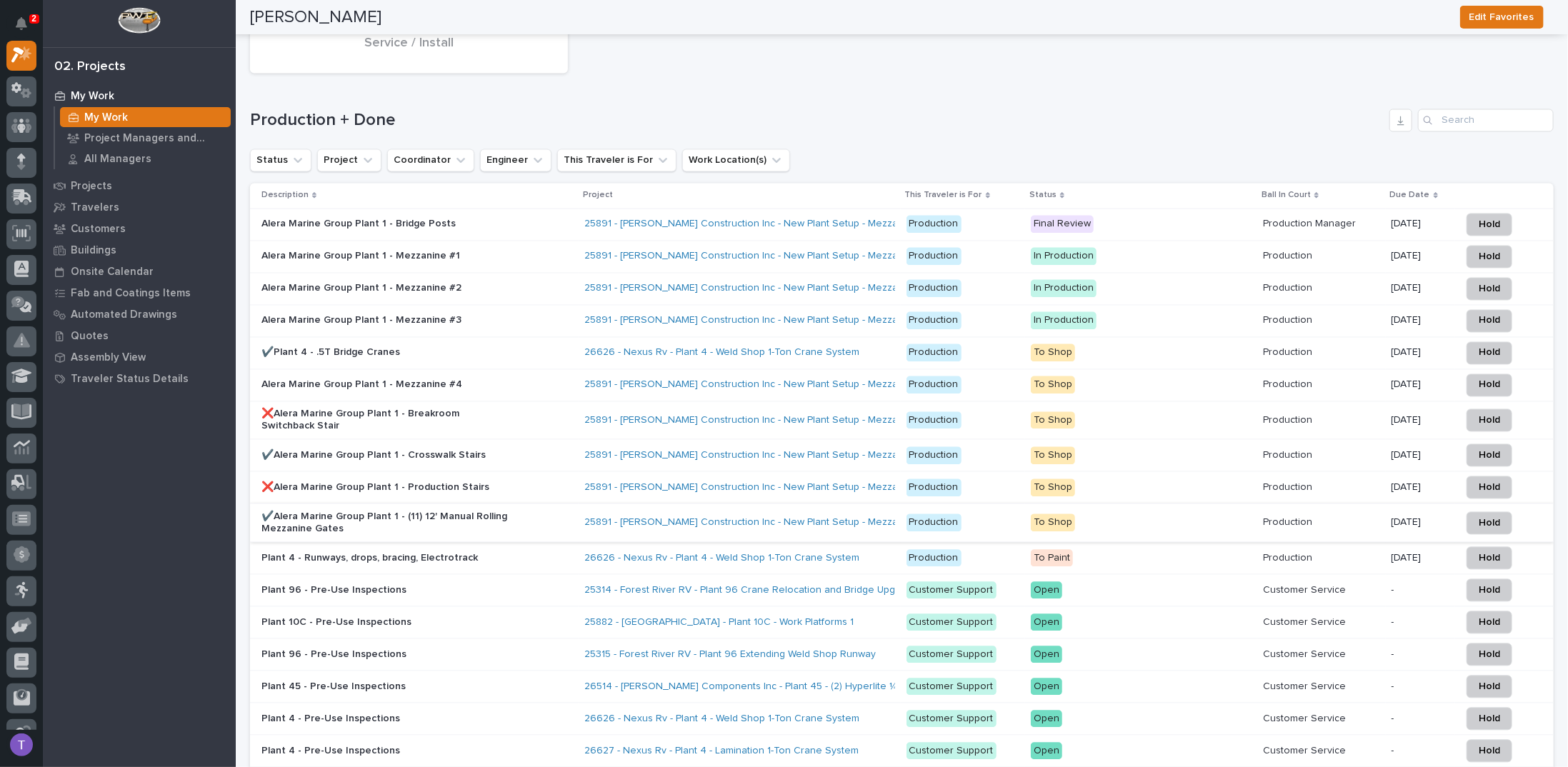
scroll to position [1692, 0]
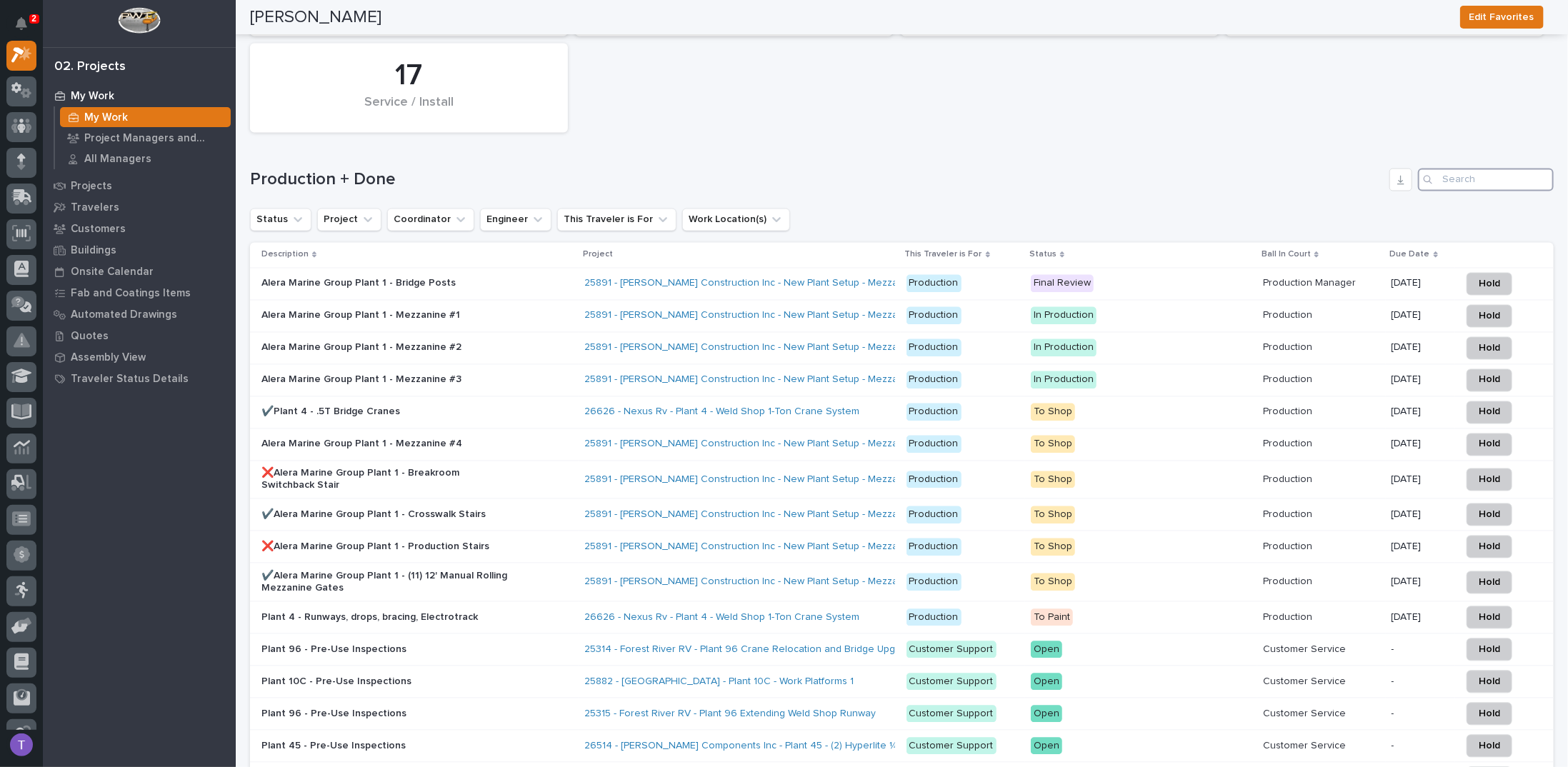
click at [1457, 169] on input "Search" at bounding box center [1485, 180] width 135 height 23
type input "25675"
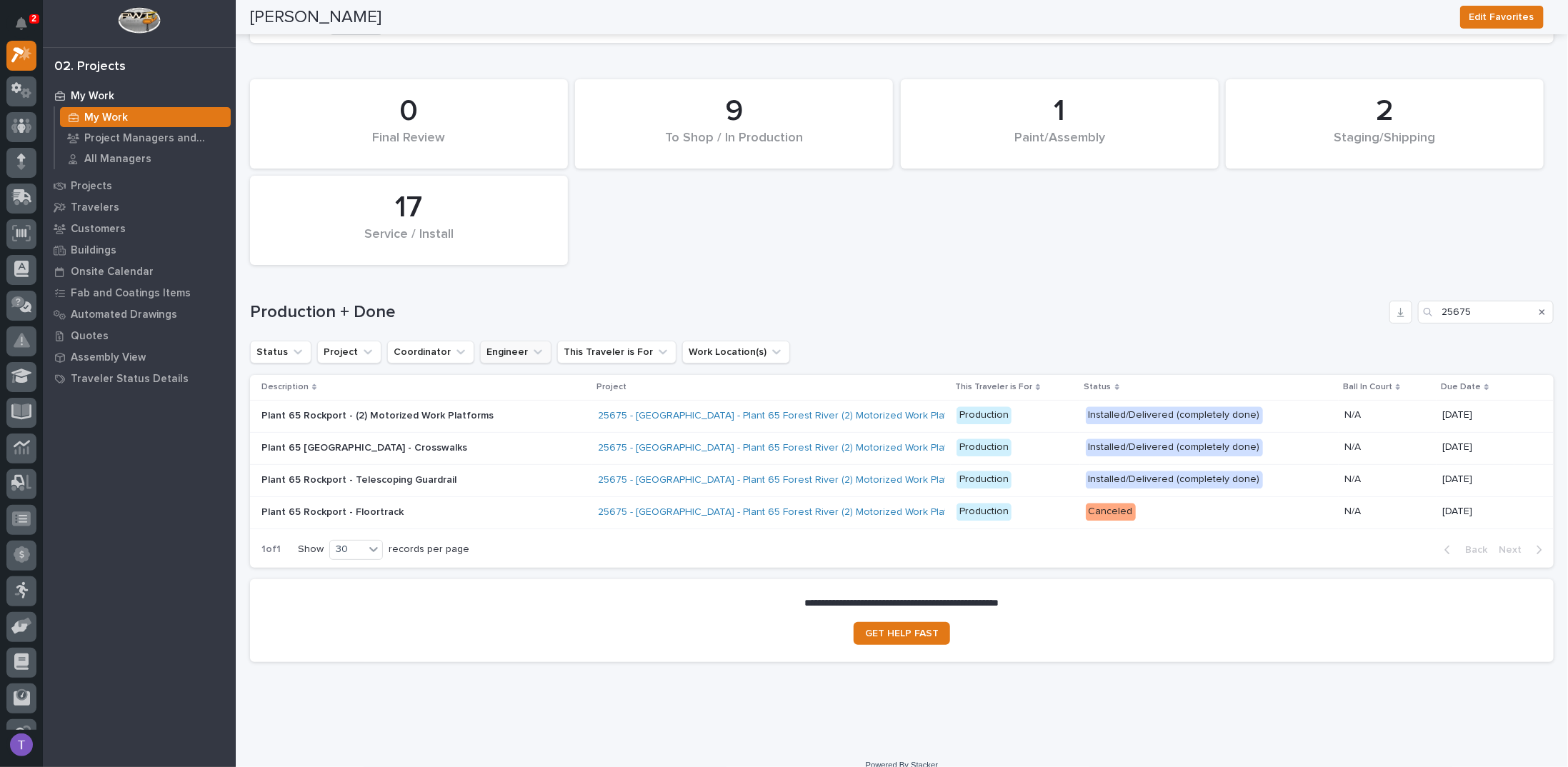
click at [531, 344] on icon "Engineer" at bounding box center [538, 352] width 15 height 15
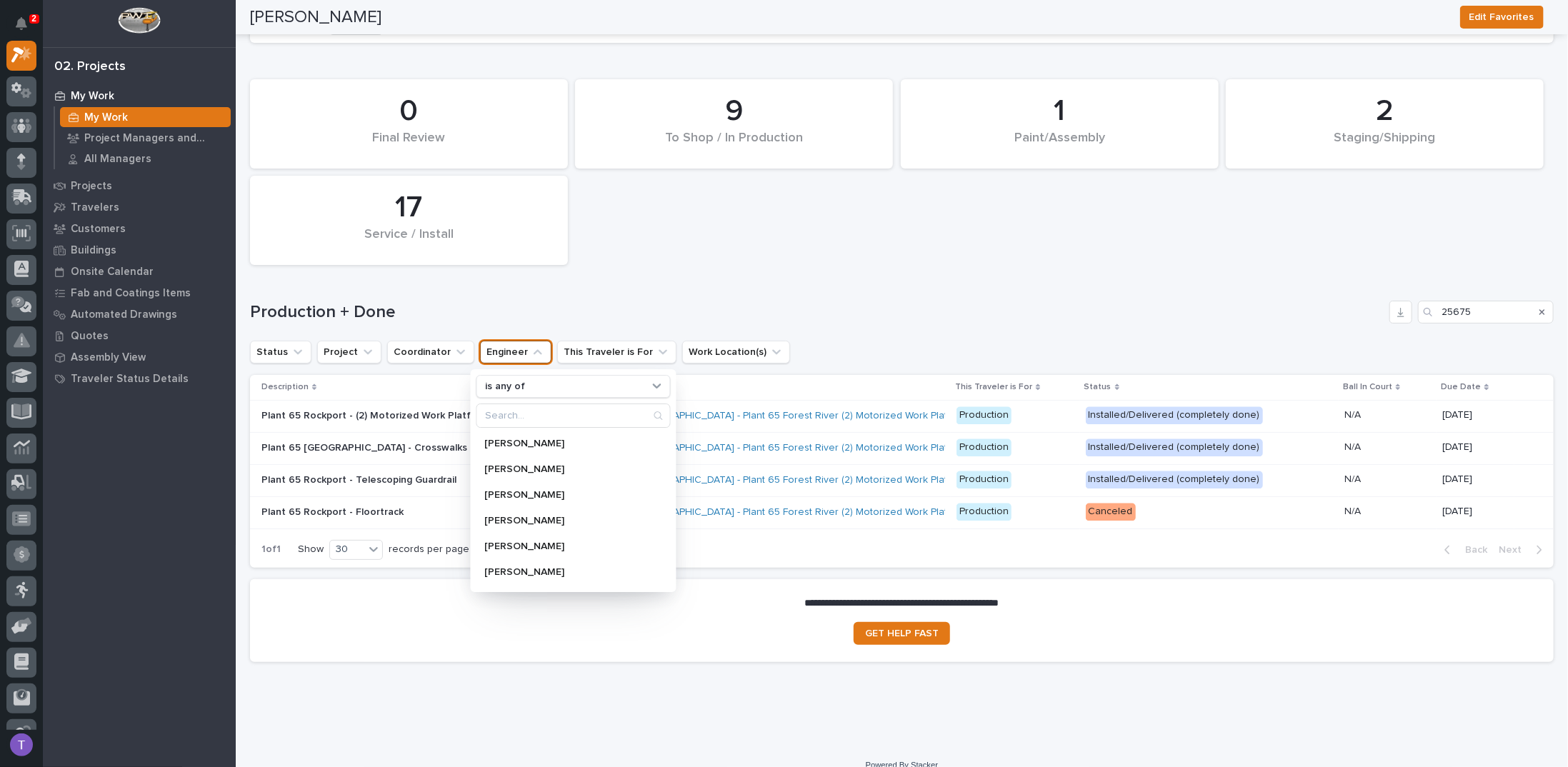
click at [497, 281] on div "2 Staging/Shipping 9 To Shop / In Production 1 Paint/Assembly 0 Final Review 17…" at bounding box center [901, 320] width 1304 height 495
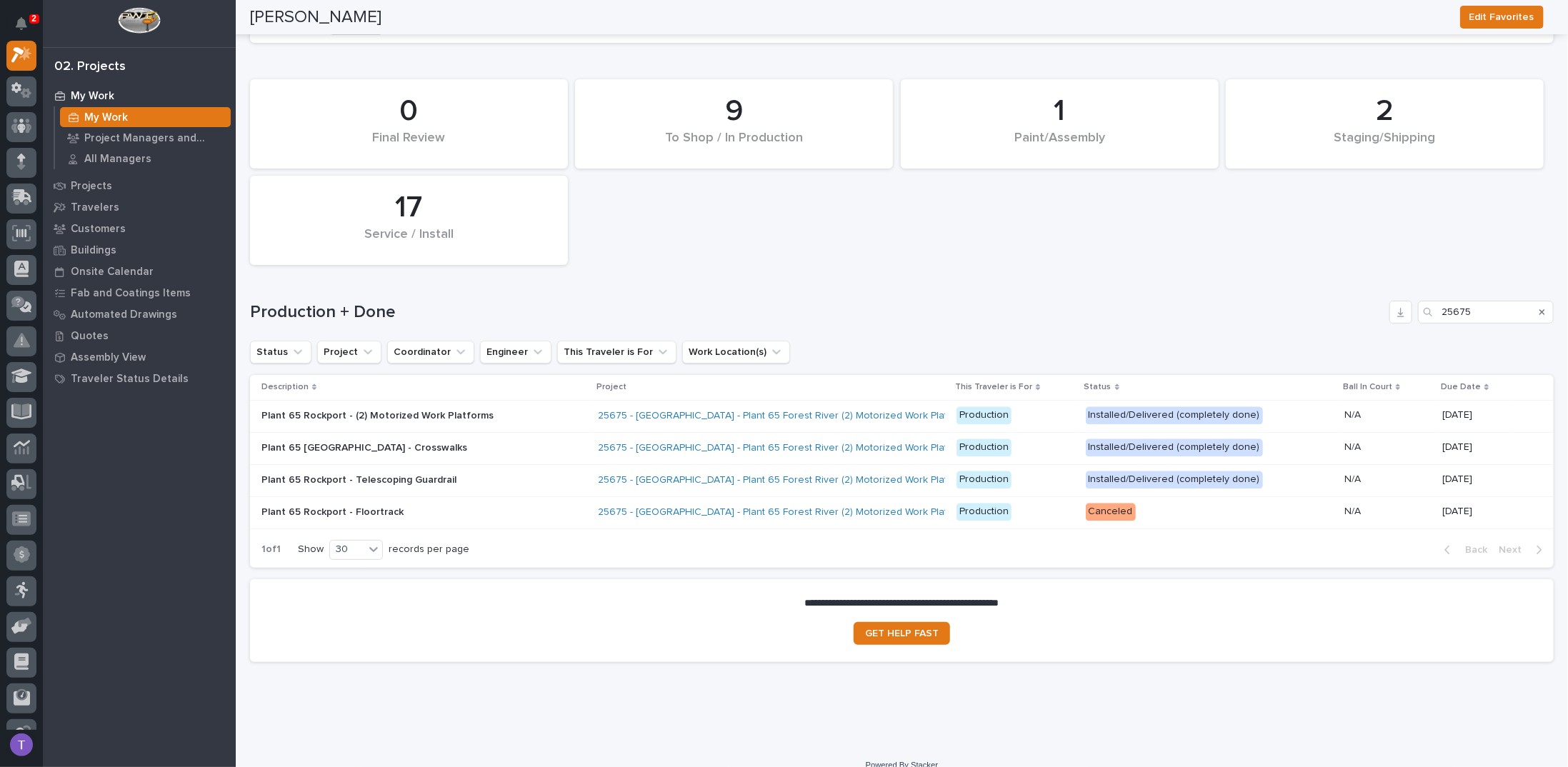
click at [314, 442] on p "Plant 65 Rockport - Crosswalks" at bounding box center [386, 447] width 250 height 12
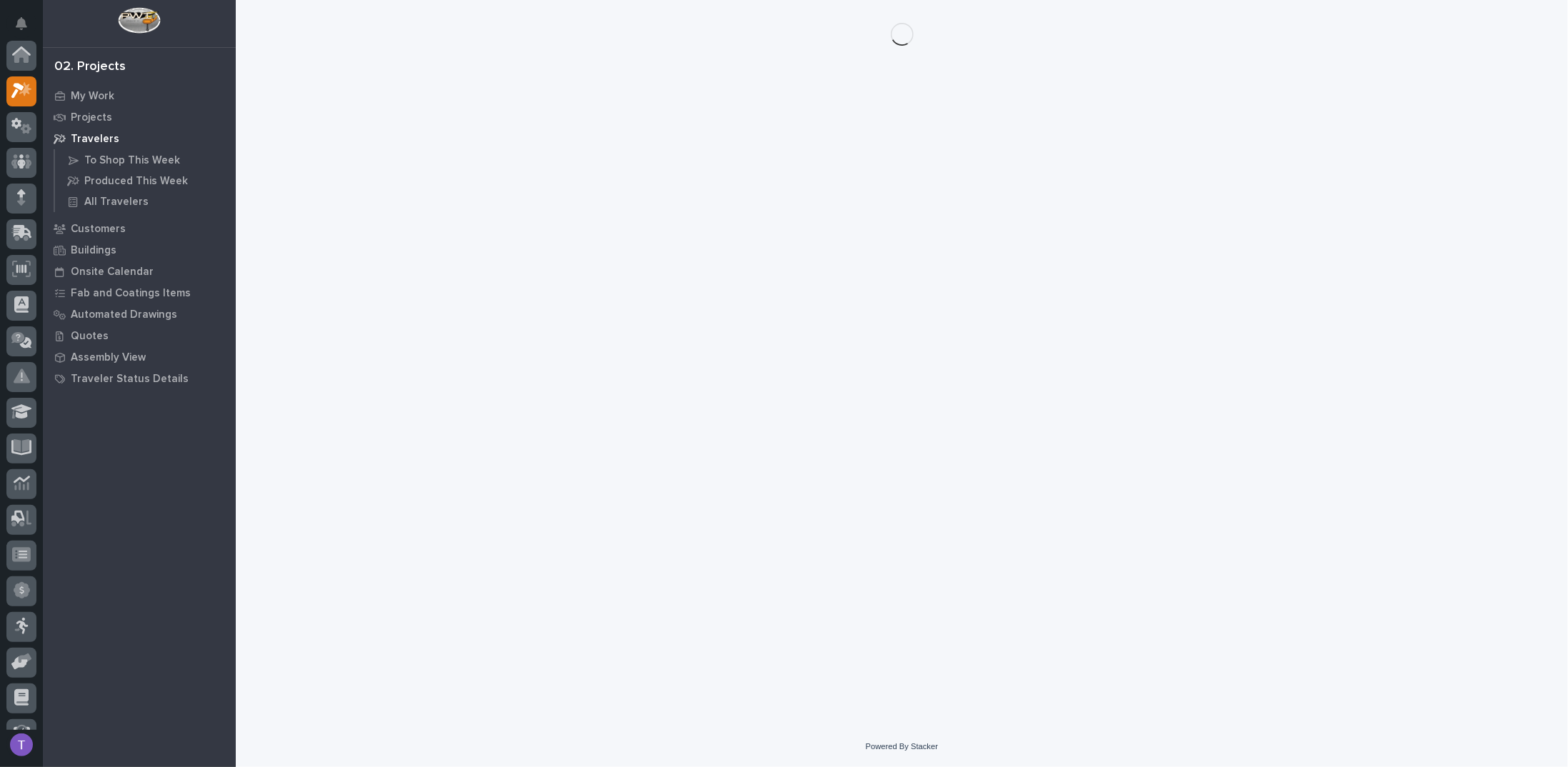
scroll to position [36, 0]
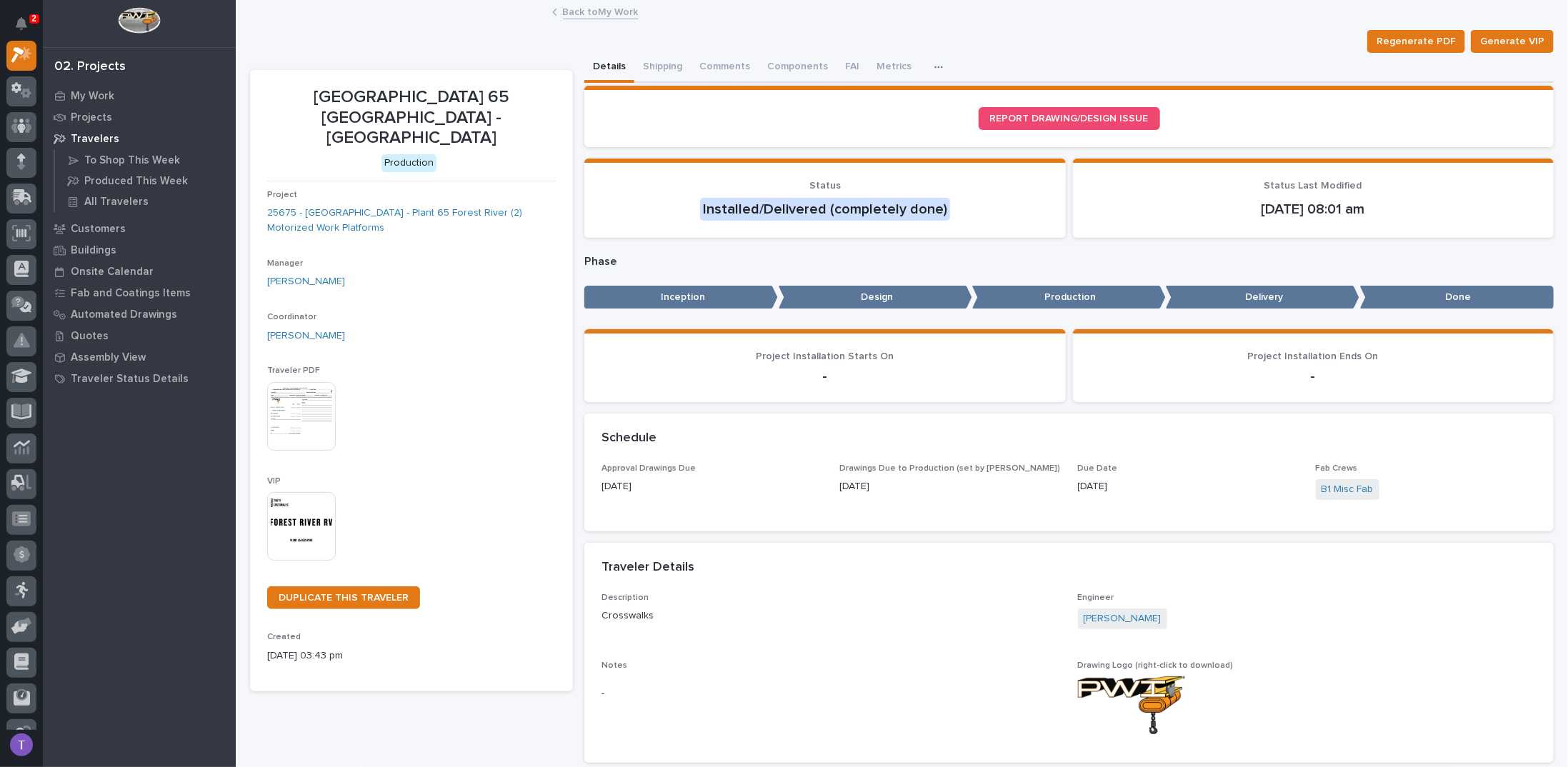
click at [567, 11] on link "Back to My Work" at bounding box center [601, 11] width 76 height 17
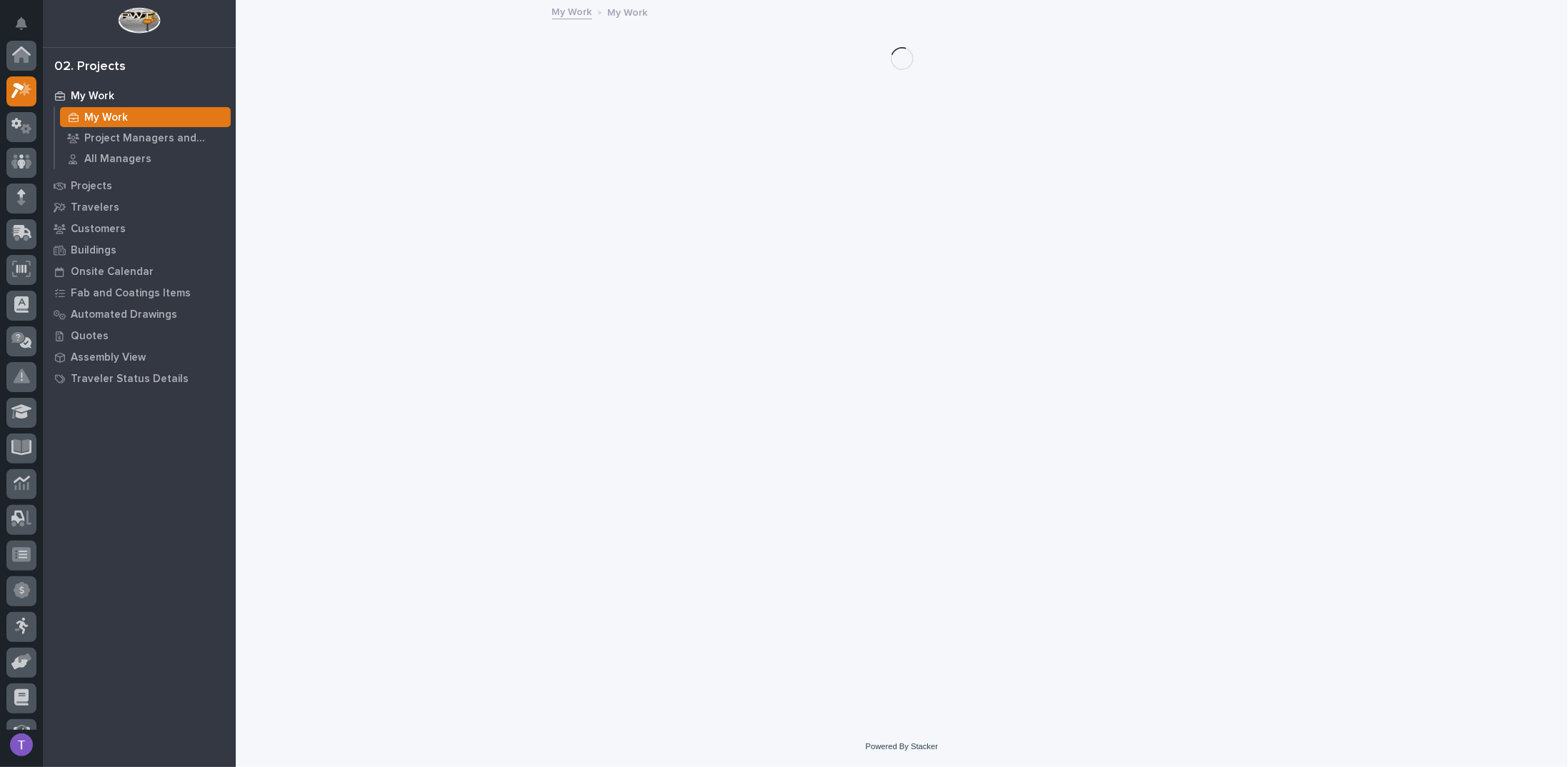
scroll to position [36, 0]
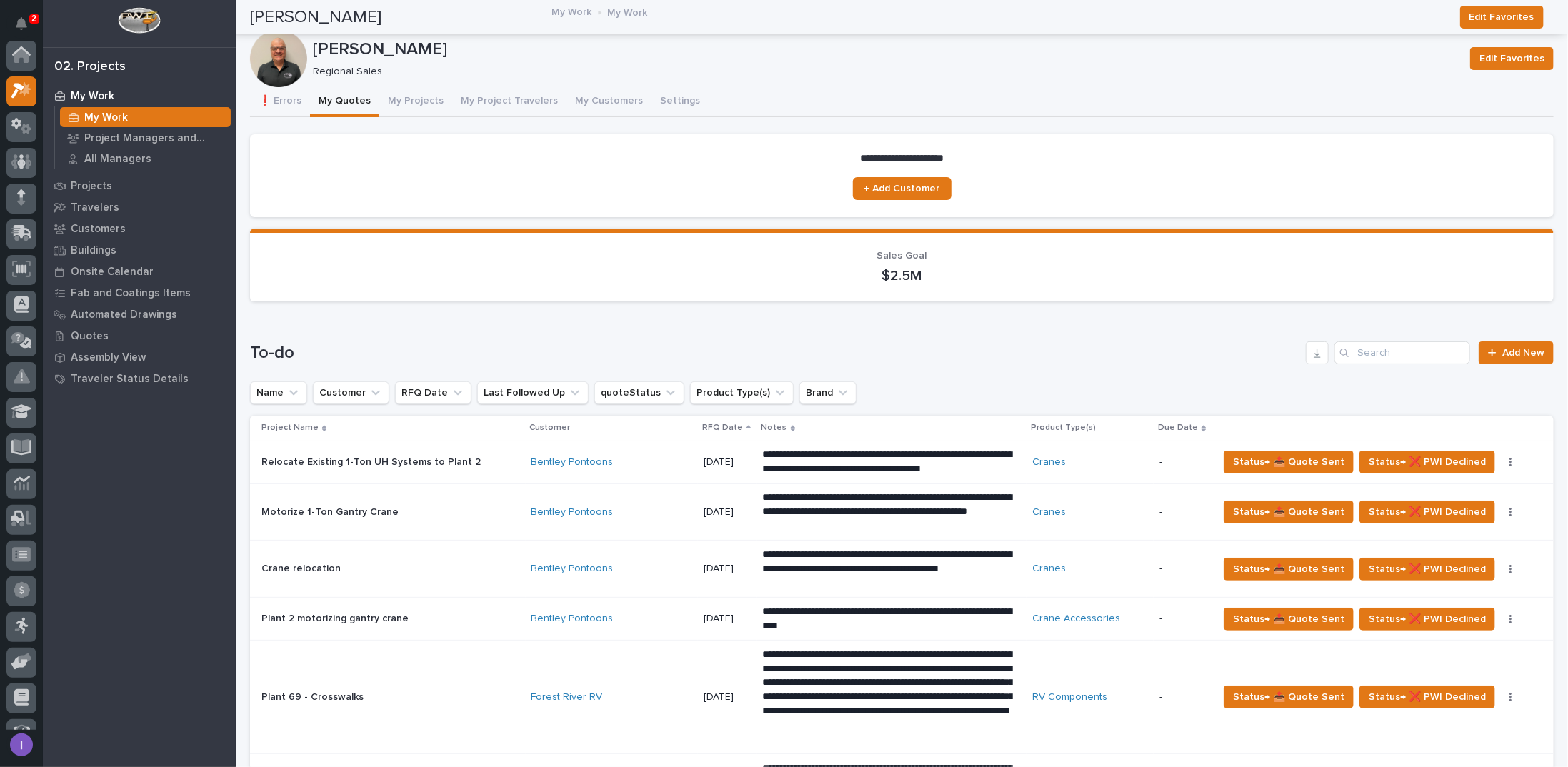
scroll to position [36, 0]
